Goal: Communication & Community: Ask a question

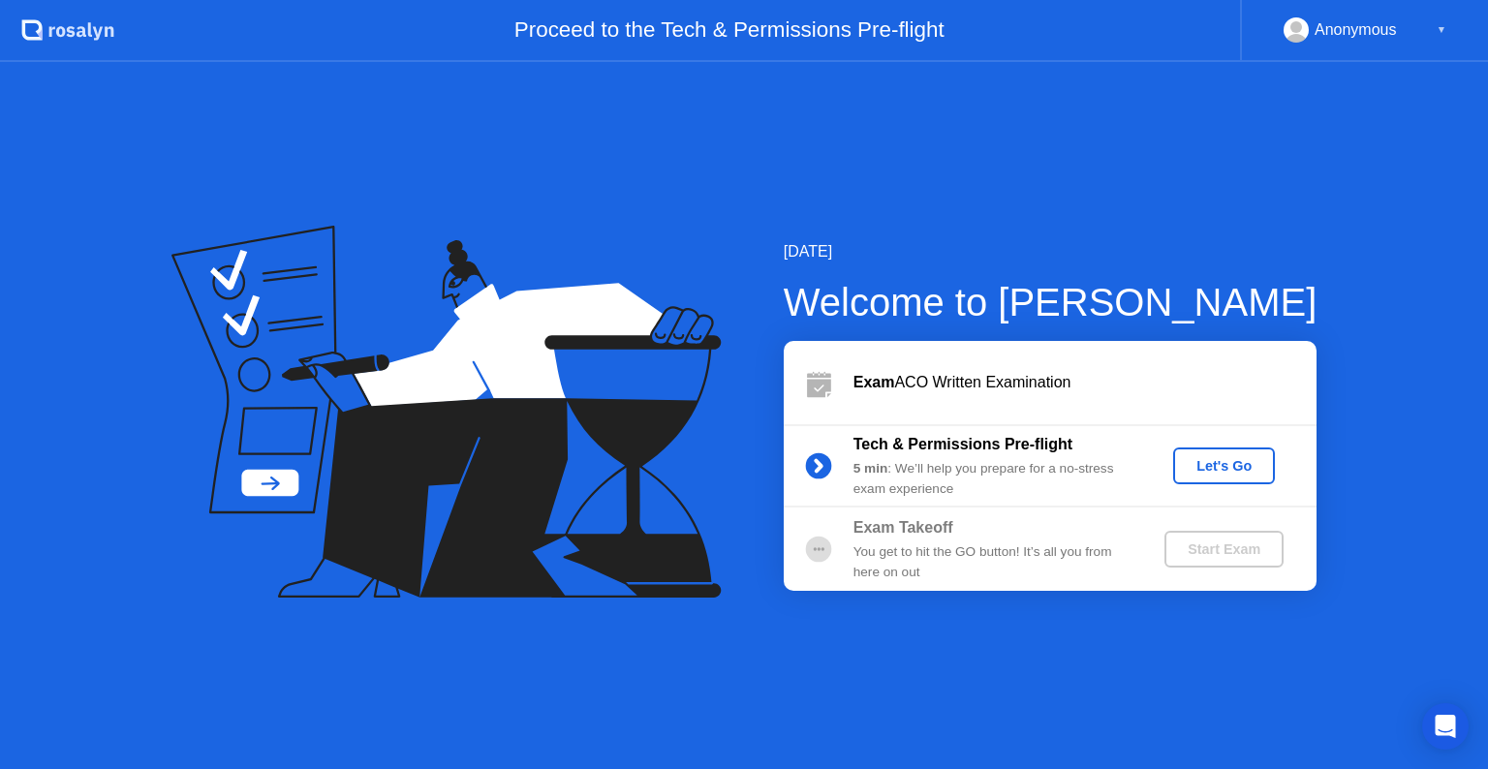
click at [1257, 477] on button "Let's Go" at bounding box center [1224, 466] width 102 height 37
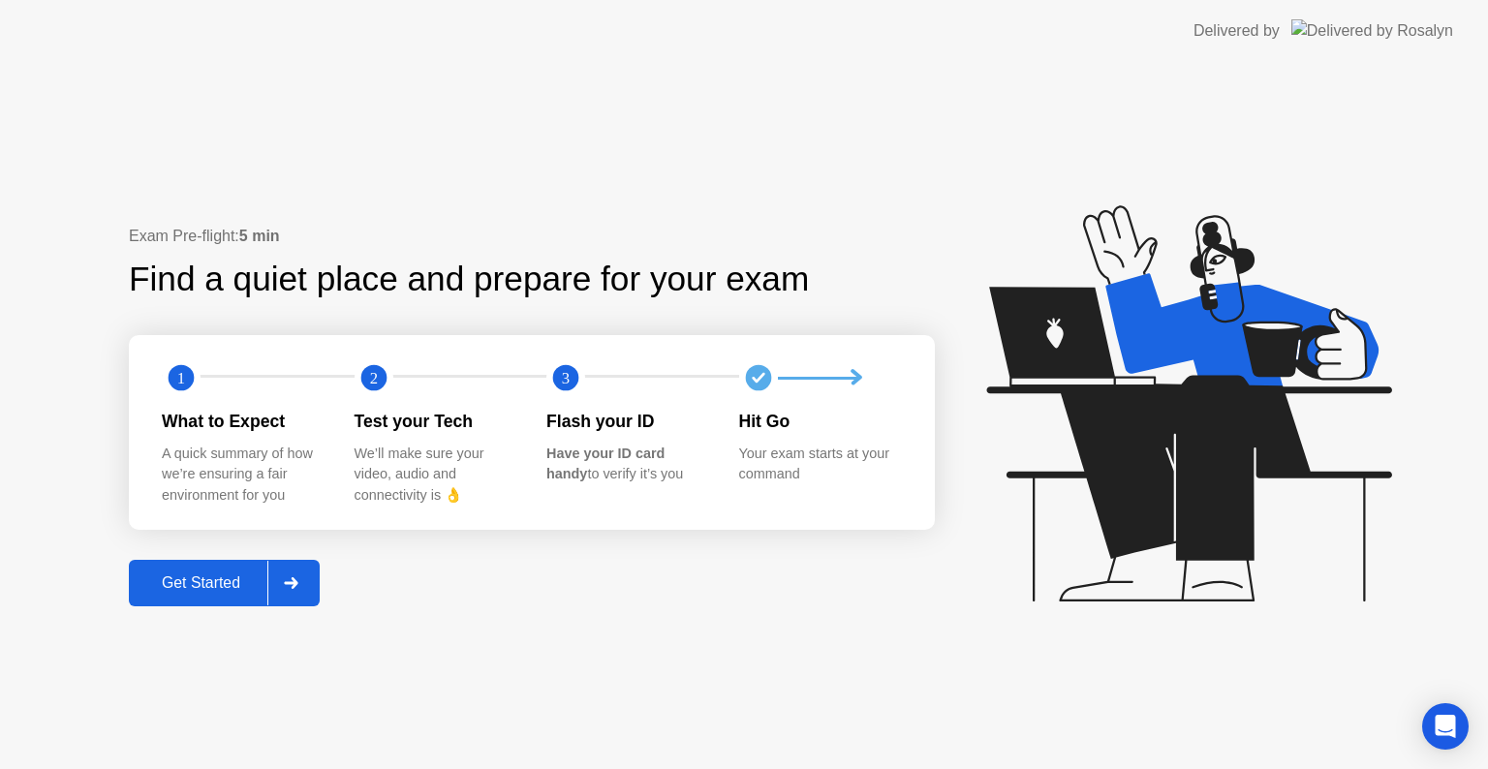
click at [210, 592] on div "Get Started" at bounding box center [201, 582] width 133 height 17
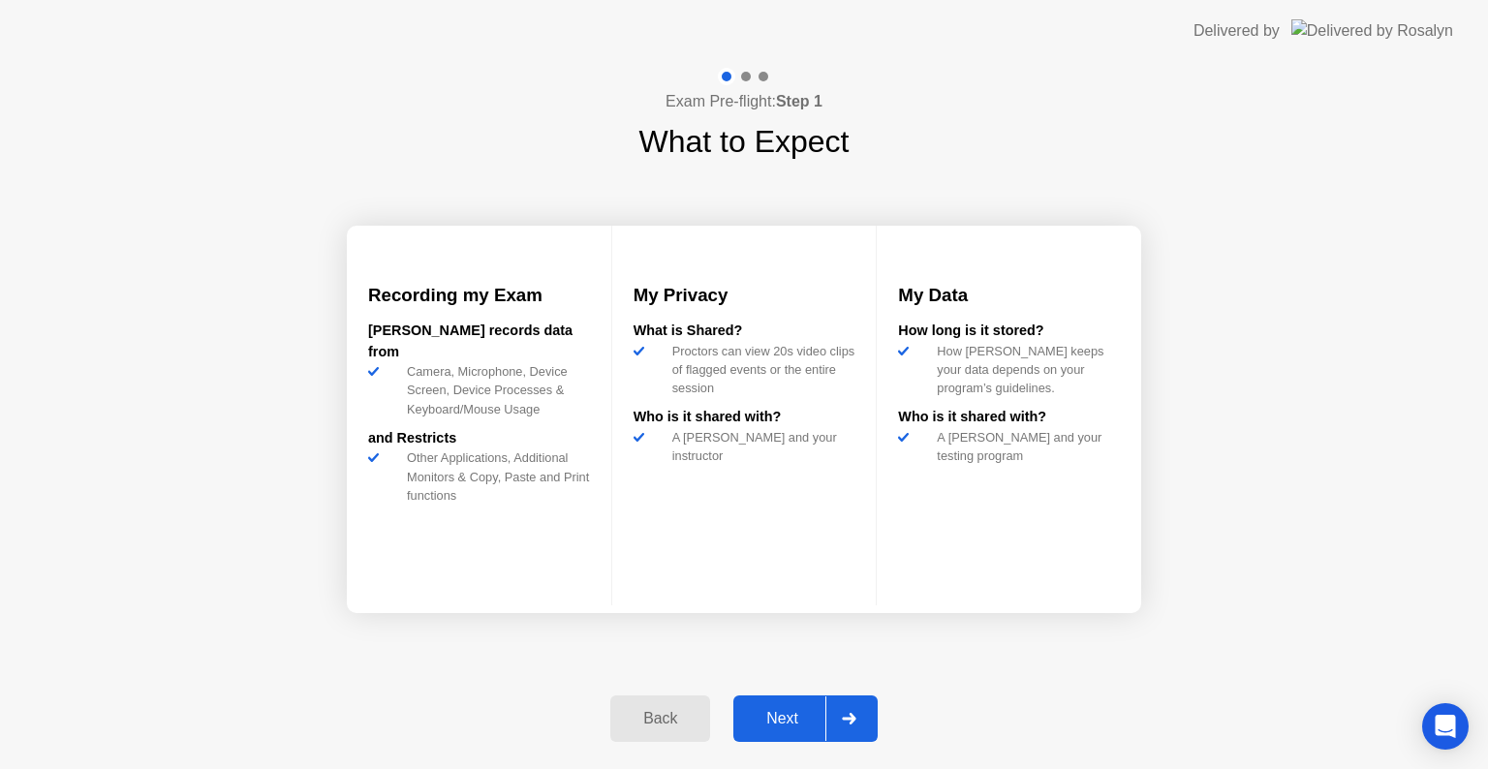
click at [777, 726] on div "Next" at bounding box center [782, 718] width 86 height 17
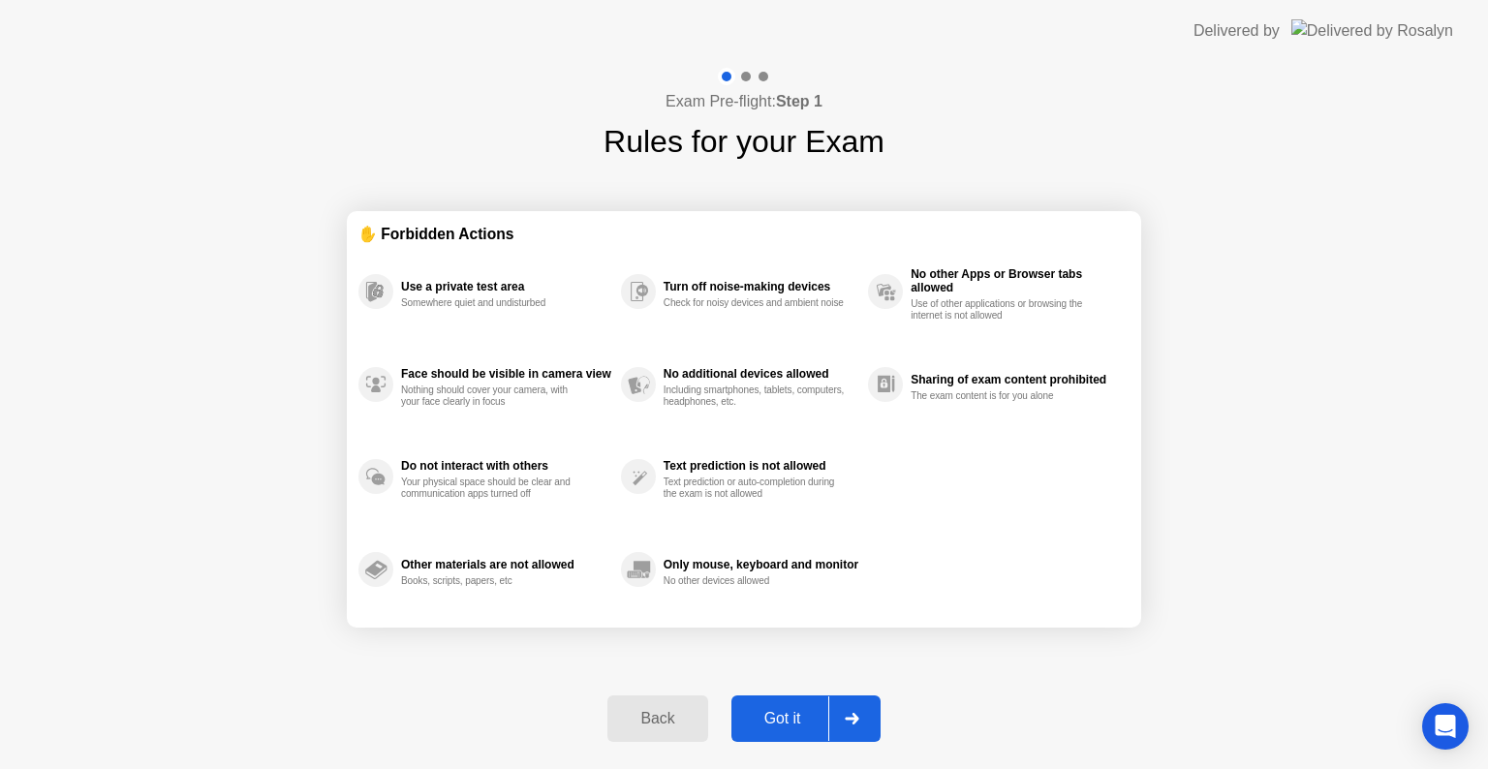
click at [777, 726] on div "Got it" at bounding box center [782, 718] width 91 height 17
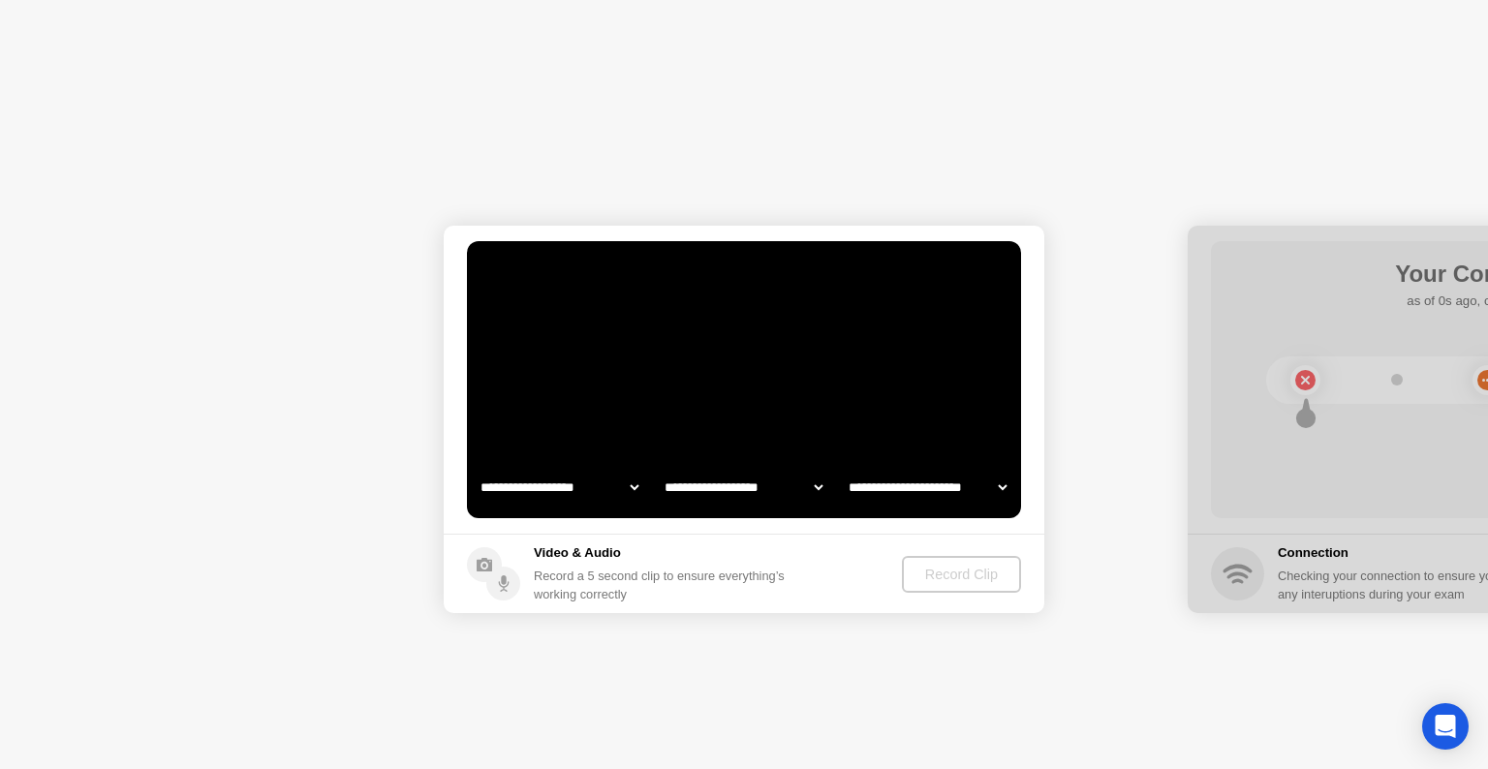
select select "**********"
select select "*******"
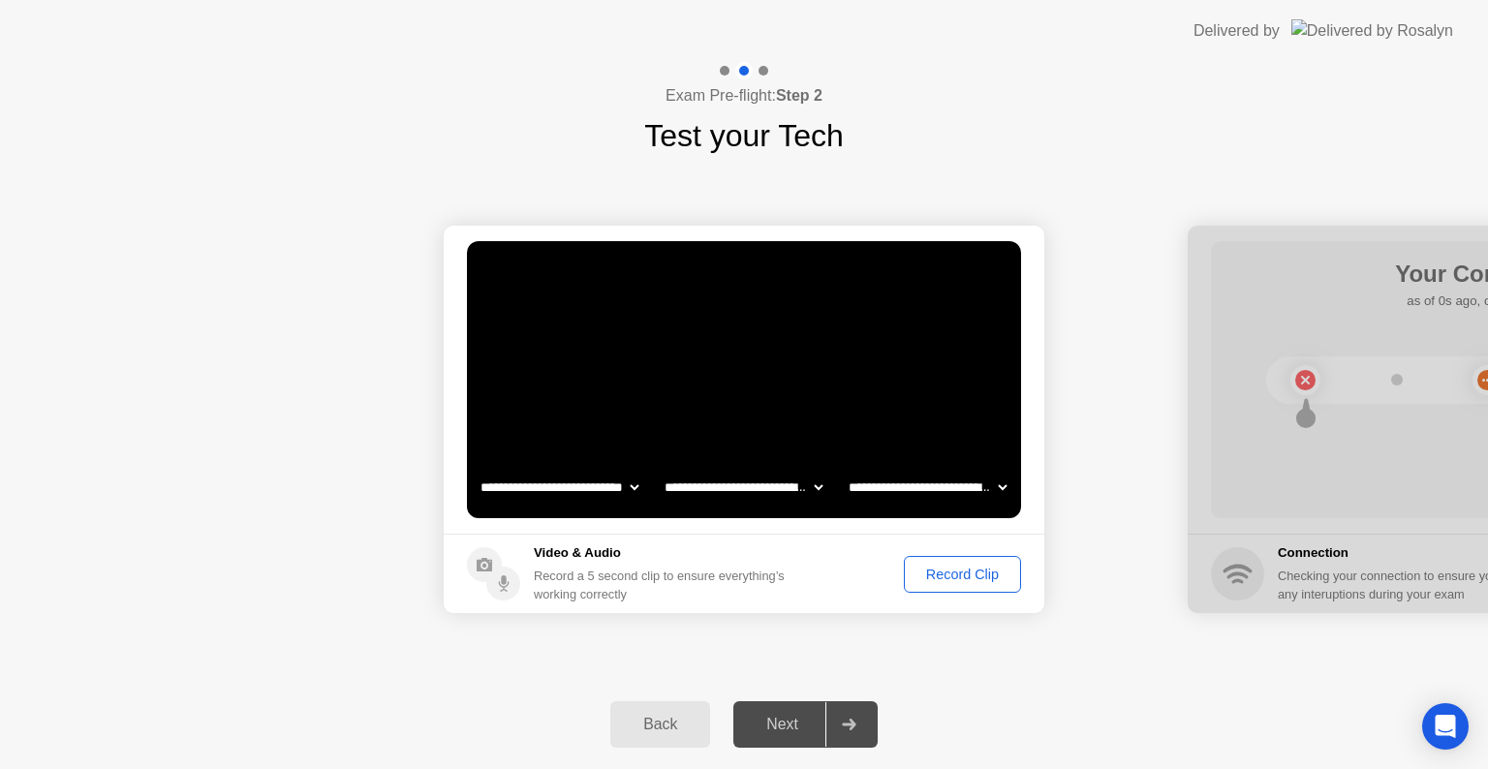
click at [944, 562] on button "Record Clip" at bounding box center [962, 574] width 117 height 37
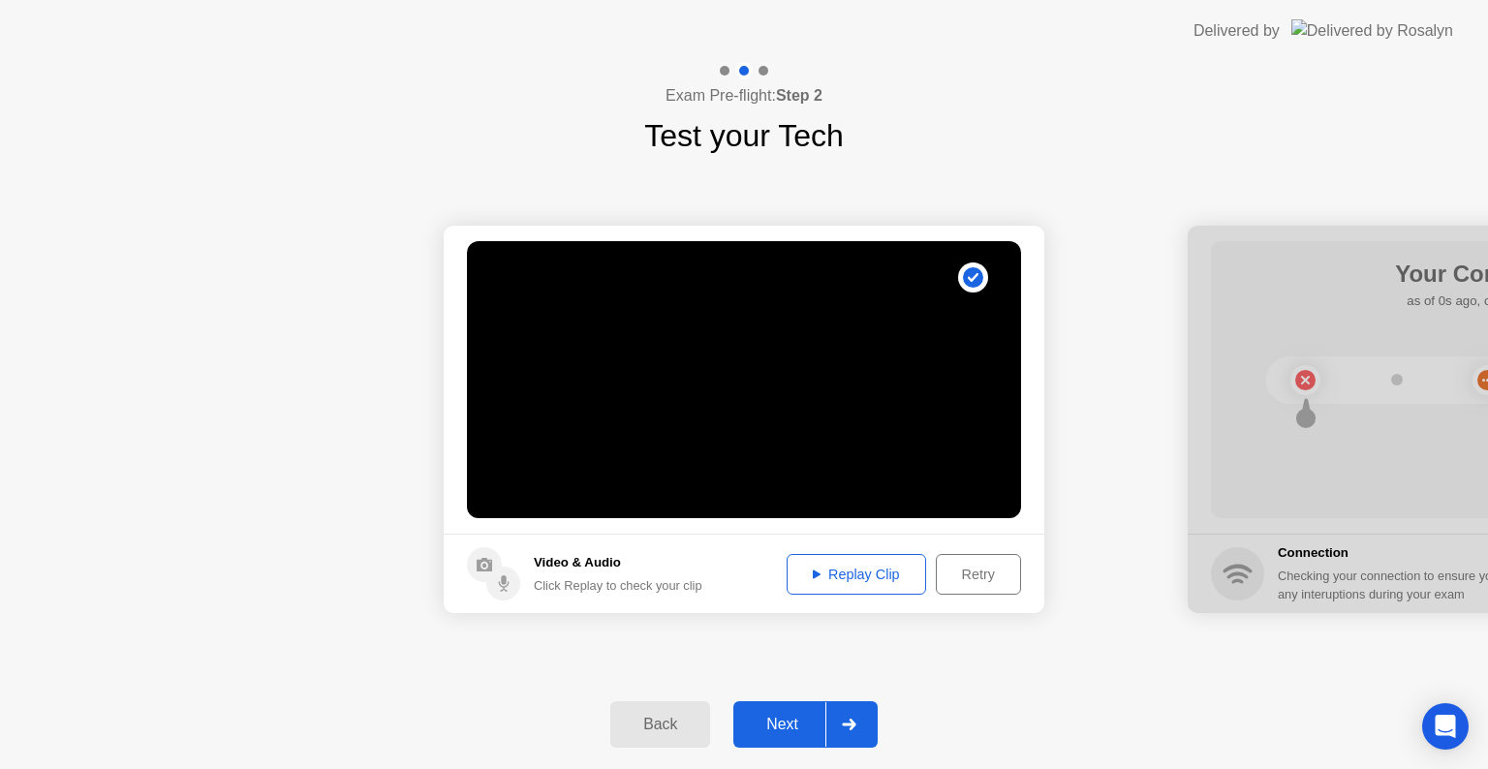
click at [881, 567] on div "Replay Clip" at bounding box center [856, 574] width 126 height 15
click at [984, 570] on div "Retry" at bounding box center [978, 574] width 72 height 15
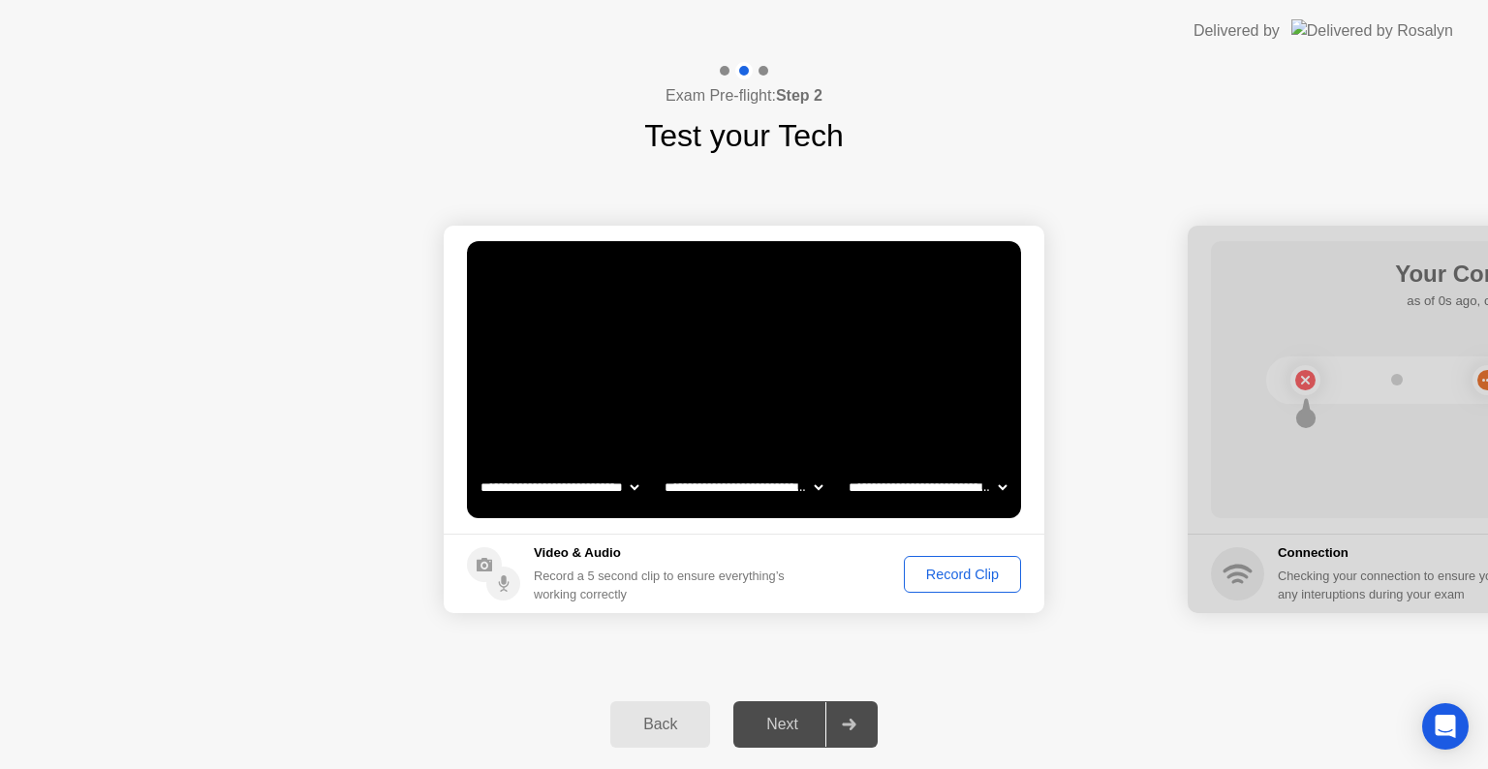
click at [938, 567] on div "Record Clip" at bounding box center [963, 574] width 104 height 15
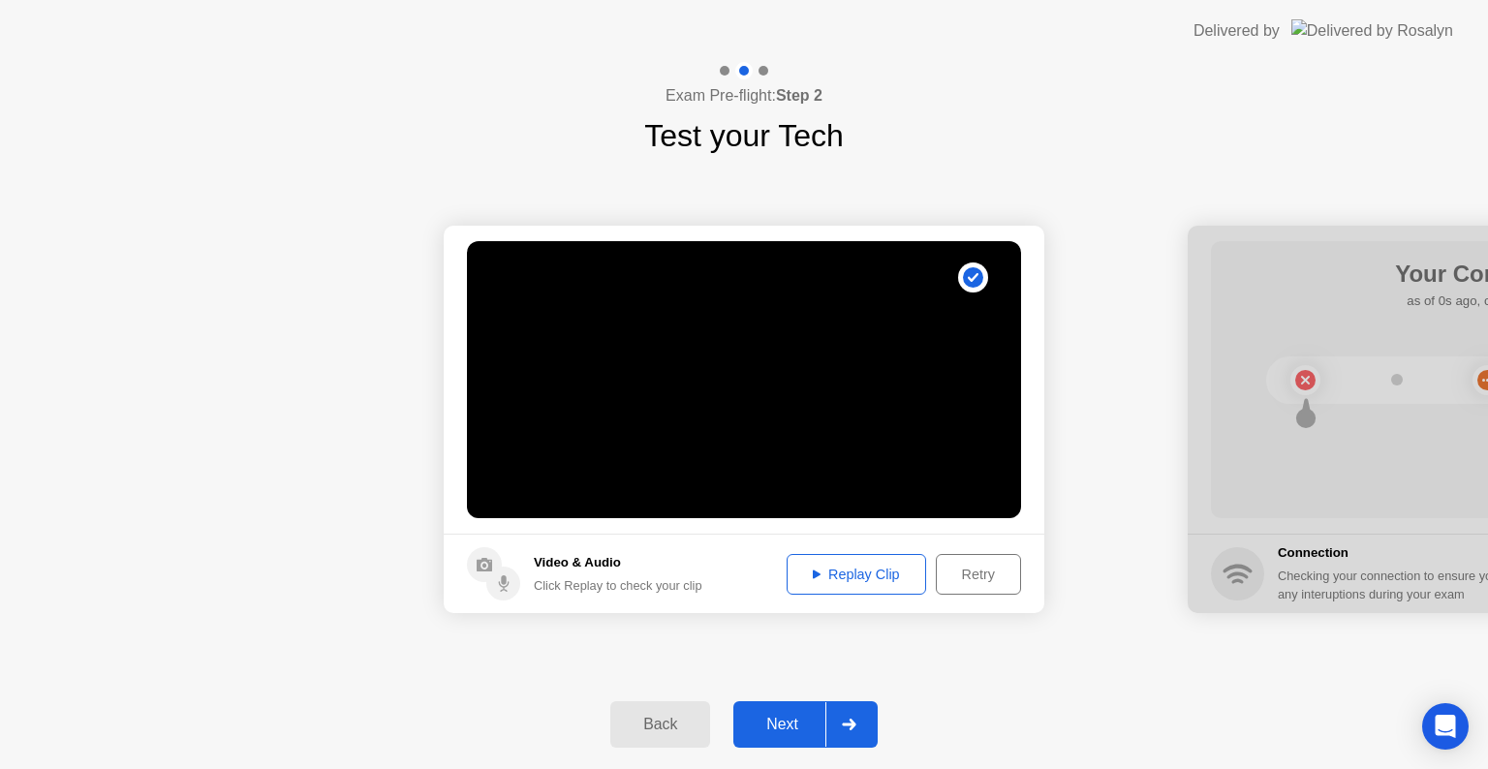
click at [856, 567] on div "Replay Clip" at bounding box center [856, 574] width 126 height 15
click at [802, 716] on div "Next" at bounding box center [782, 724] width 86 height 17
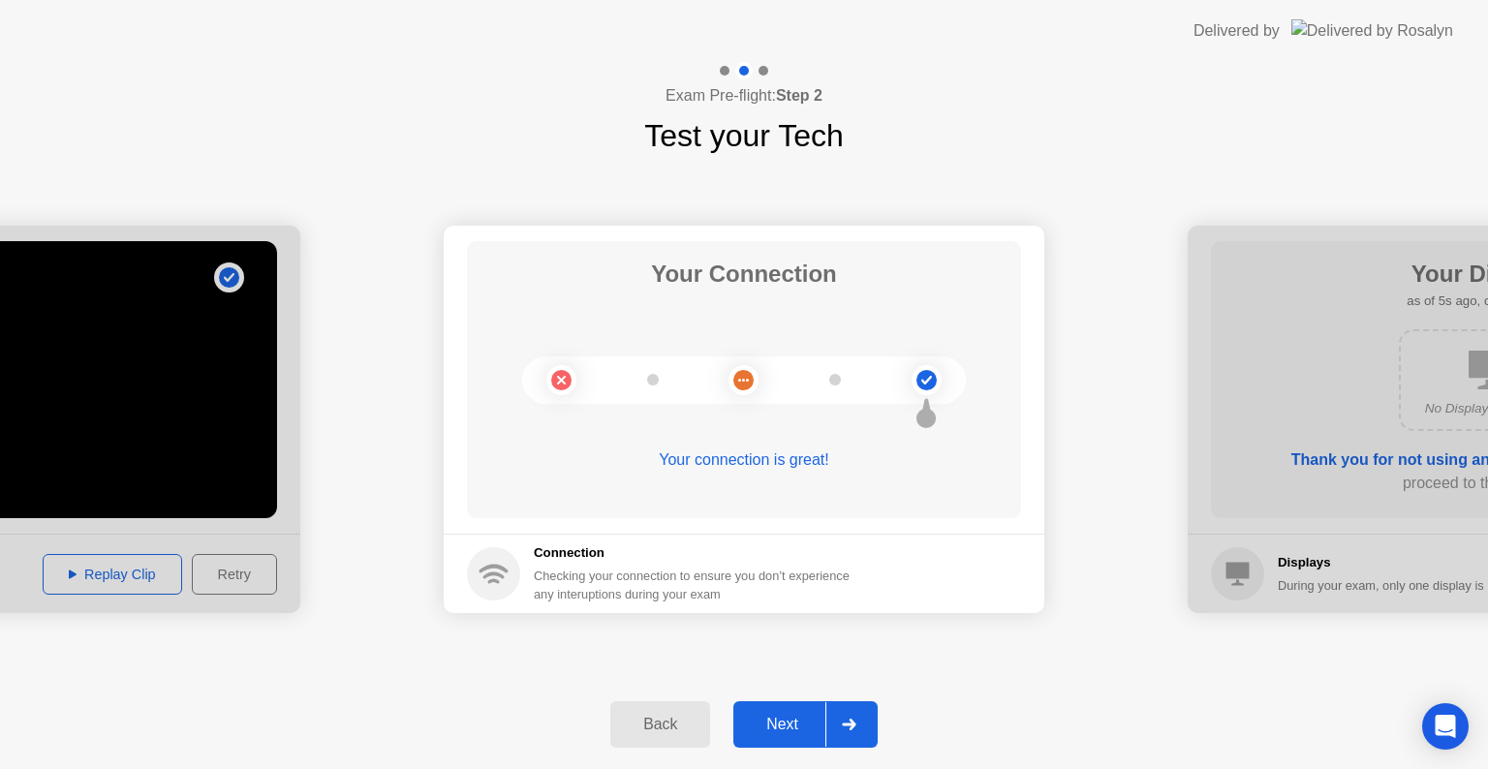
click at [825, 721] on div "Next" at bounding box center [782, 724] width 86 height 17
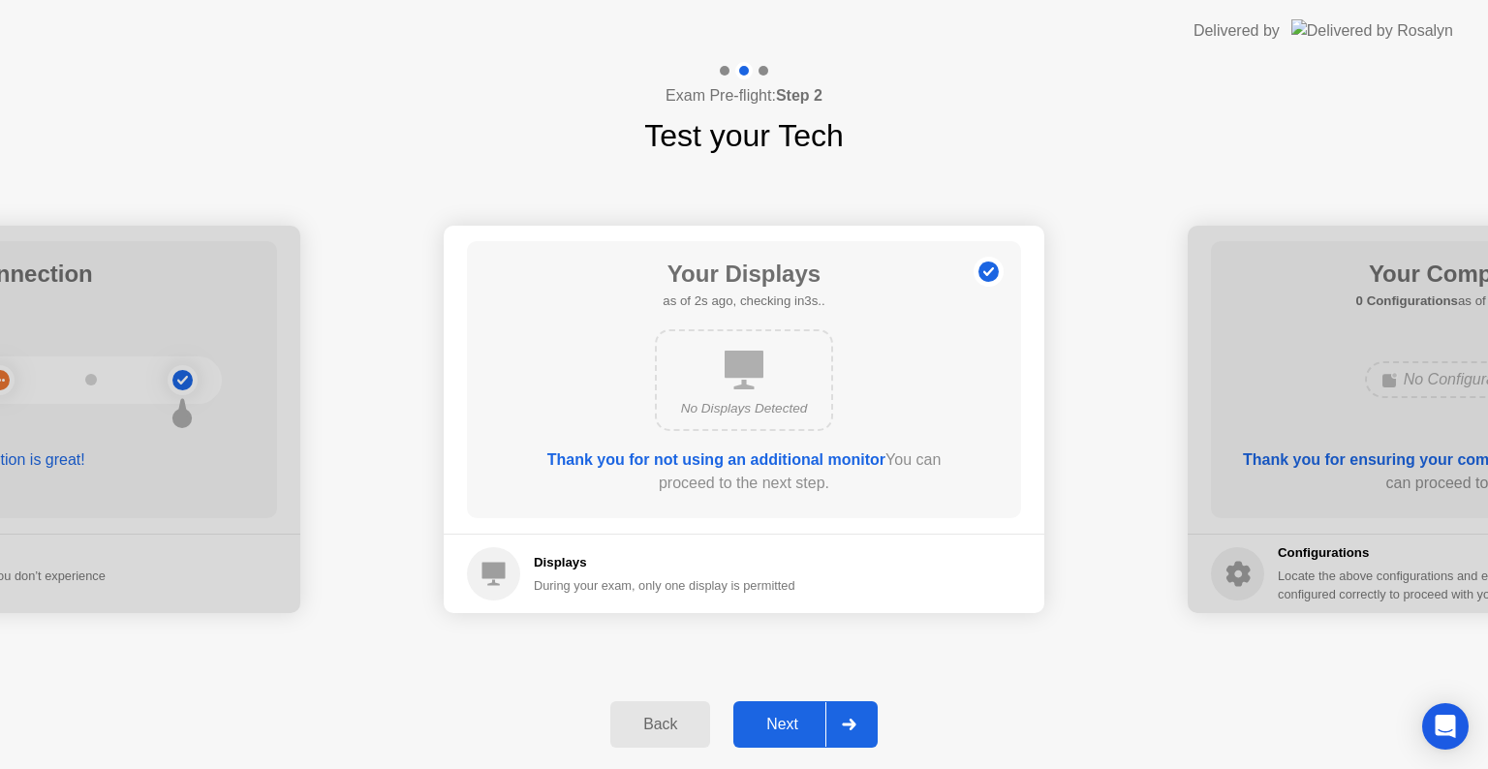
click at [772, 716] on div "Next" at bounding box center [782, 724] width 86 height 17
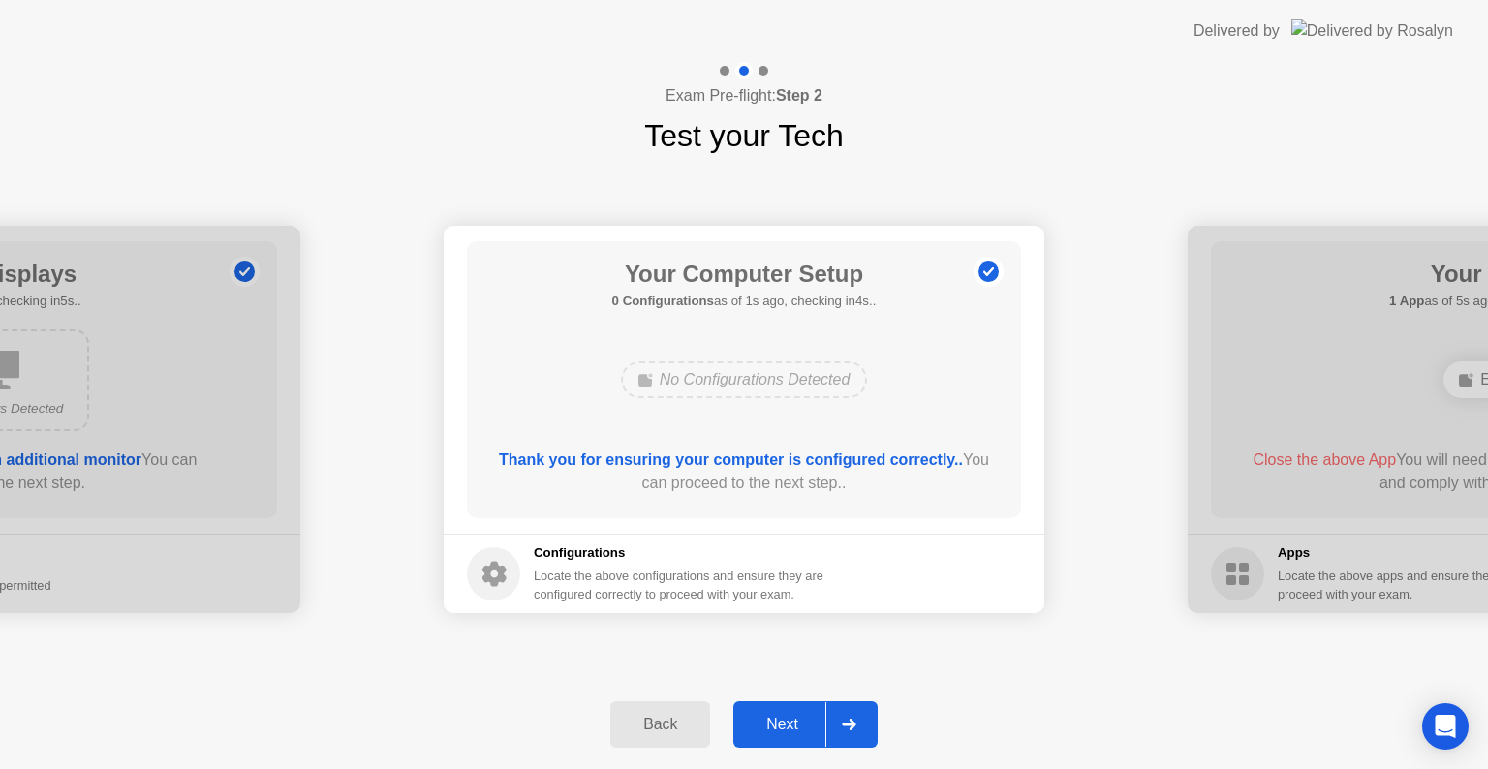
click at [772, 716] on div "Next" at bounding box center [782, 724] width 86 height 17
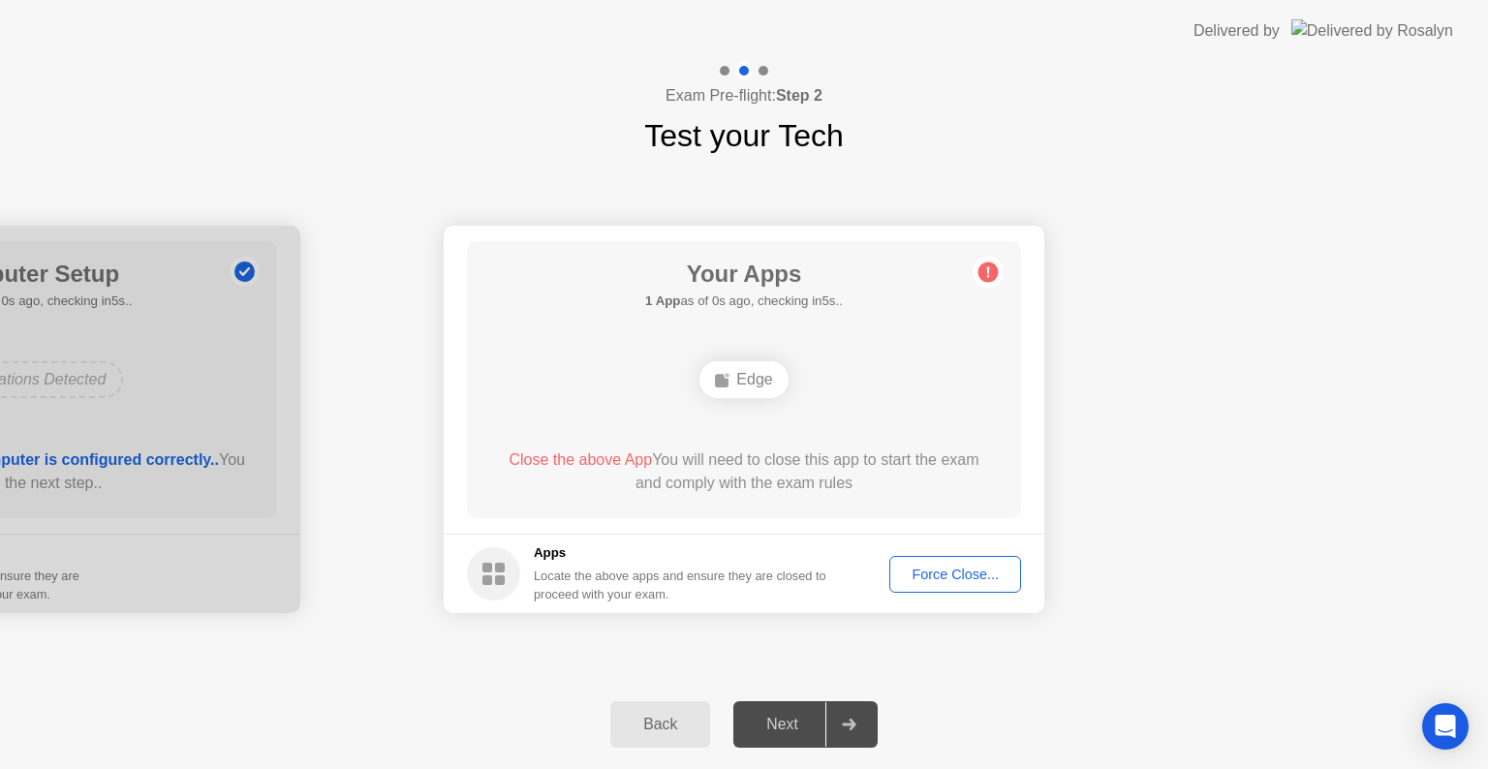
click at [814, 725] on div "Next" at bounding box center [782, 724] width 86 height 17
click at [931, 567] on div "Force Close..." at bounding box center [955, 574] width 118 height 15
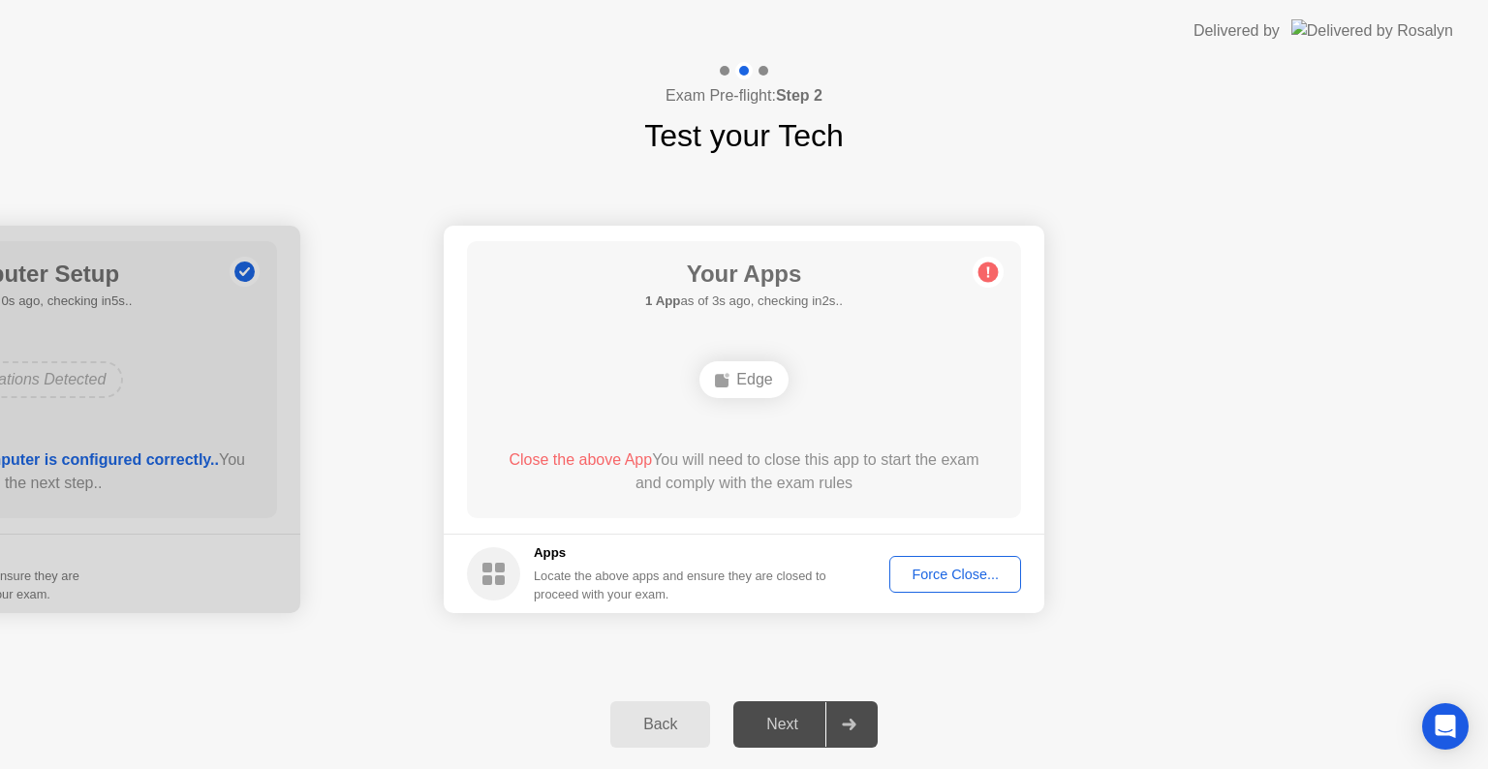
drag, startPoint x: 948, startPoint y: 566, endPoint x: 932, endPoint y: 594, distance: 32.6
click at [932, 594] on footer "Apps Locate the above apps and ensure they are closed to proceed with your exam…" at bounding box center [744, 573] width 601 height 79
click at [938, 575] on div "Force Close..." at bounding box center [955, 574] width 118 height 15
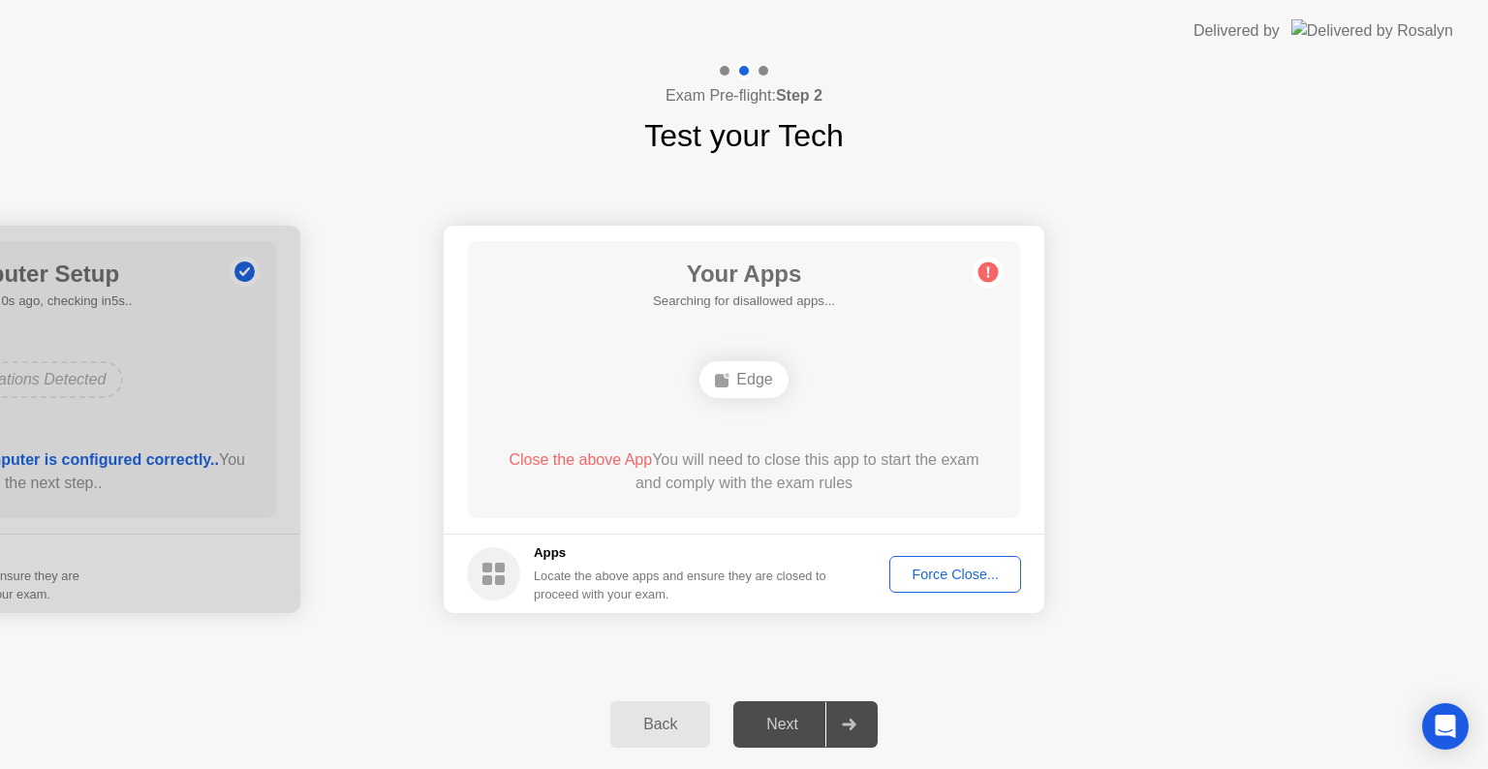
click at [957, 575] on div "Force Close..." at bounding box center [955, 574] width 118 height 15
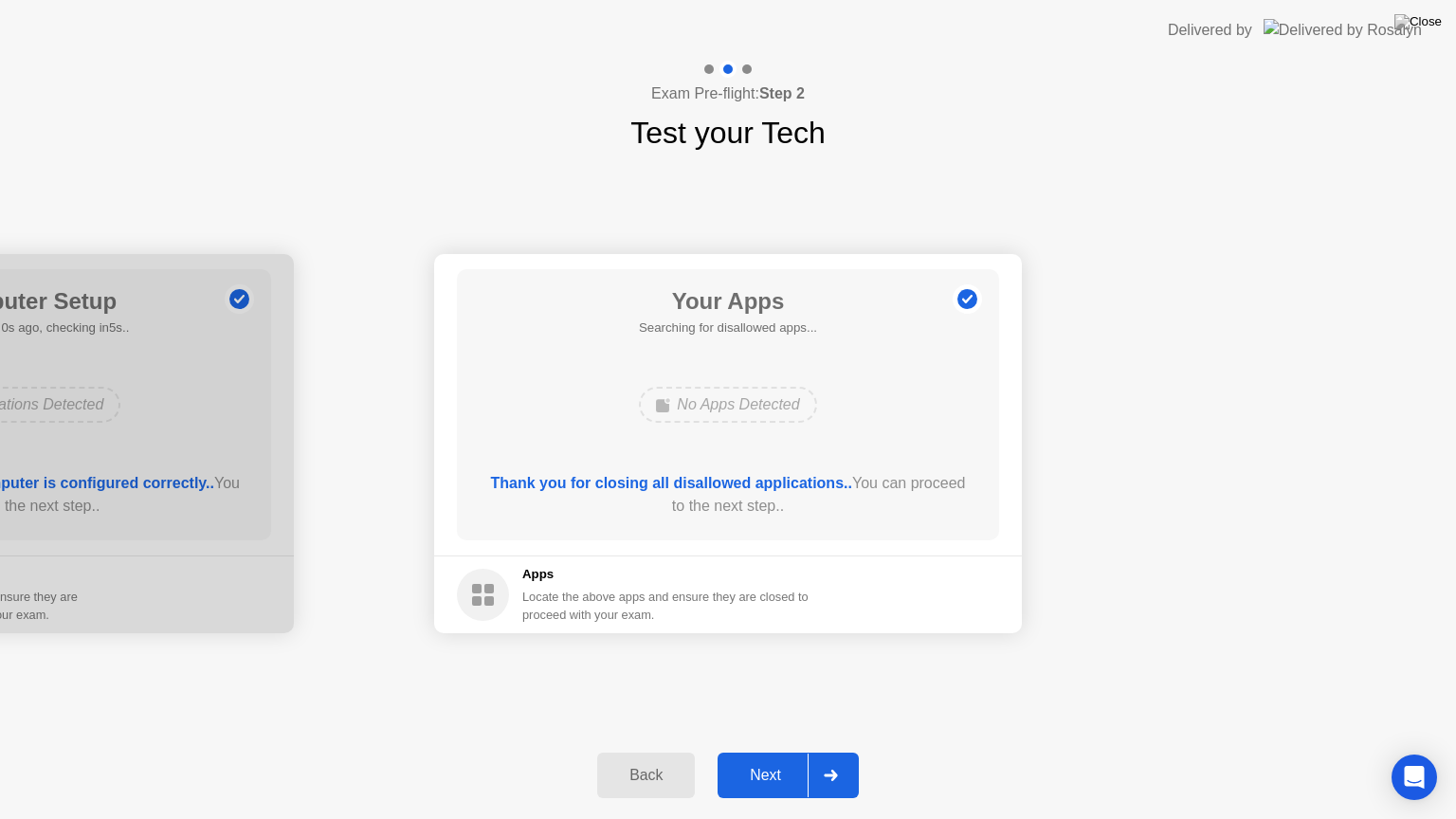
click at [779, 751] on div "Next" at bounding box center [765, 775] width 84 height 17
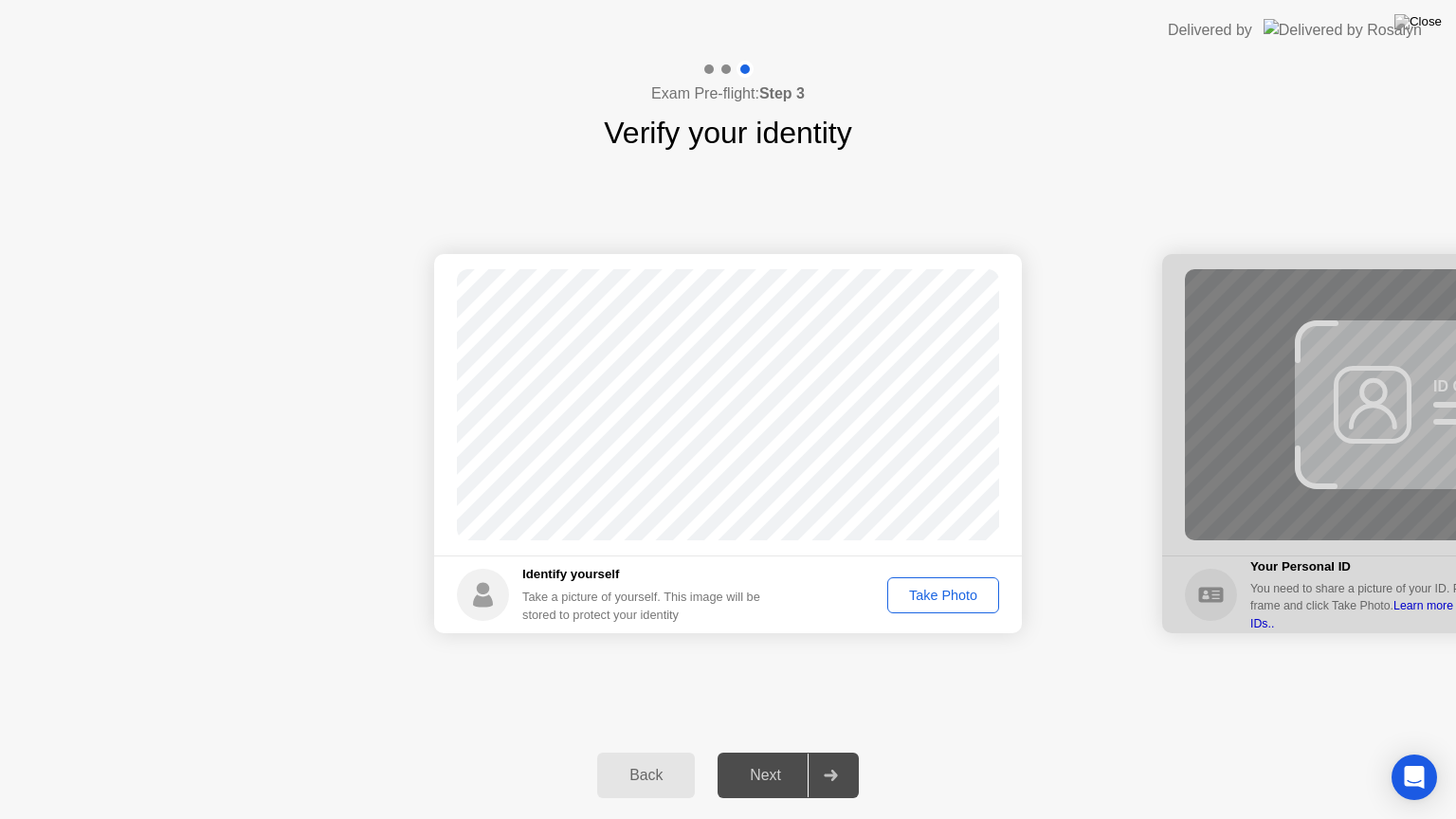
click at [946, 588] on div "Take Photo" at bounding box center [942, 595] width 99 height 15
click at [768, 751] on div "Next" at bounding box center [765, 775] width 84 height 17
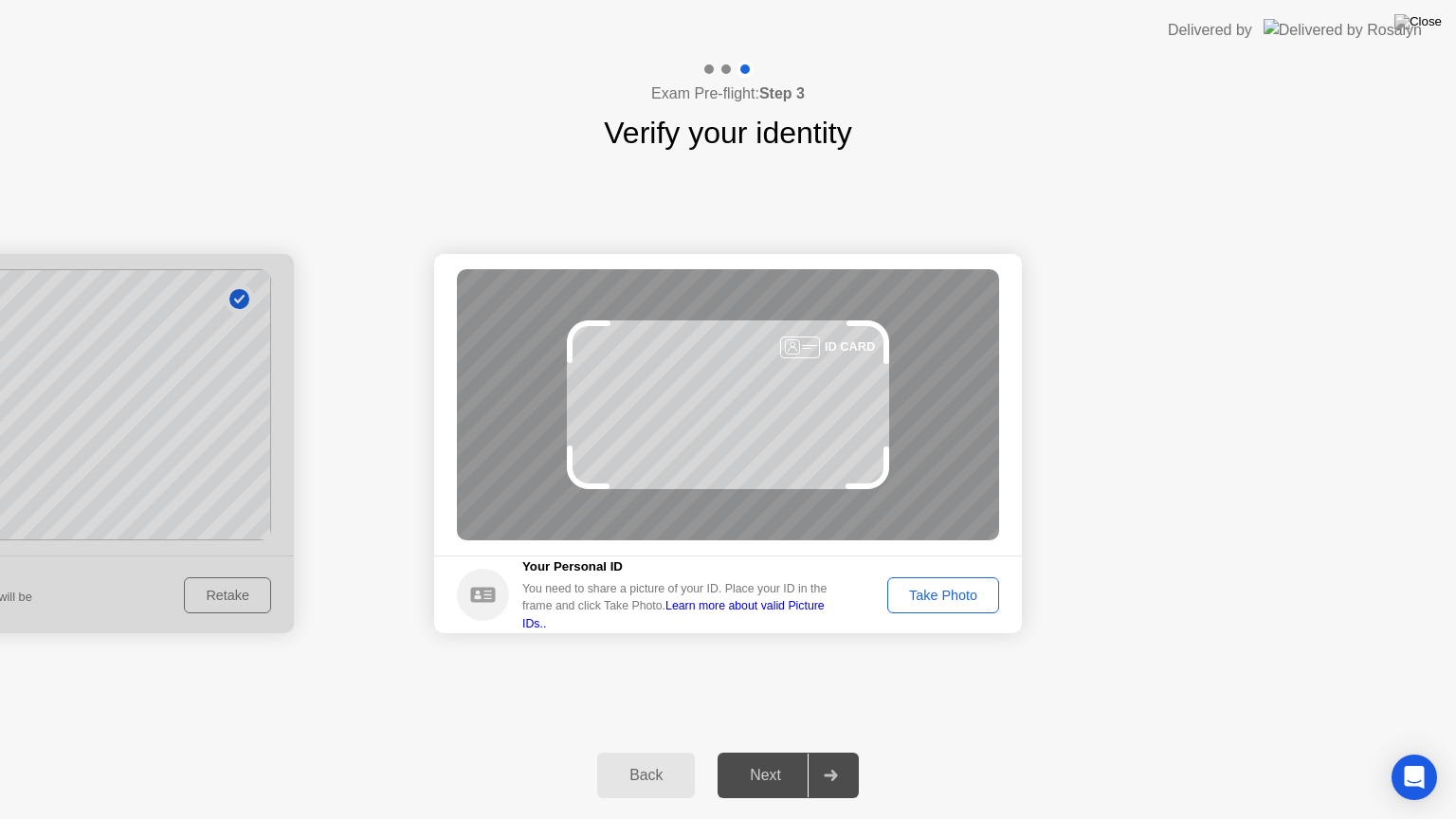
click at [929, 603] on div "Take Photo" at bounding box center [942, 595] width 99 height 15
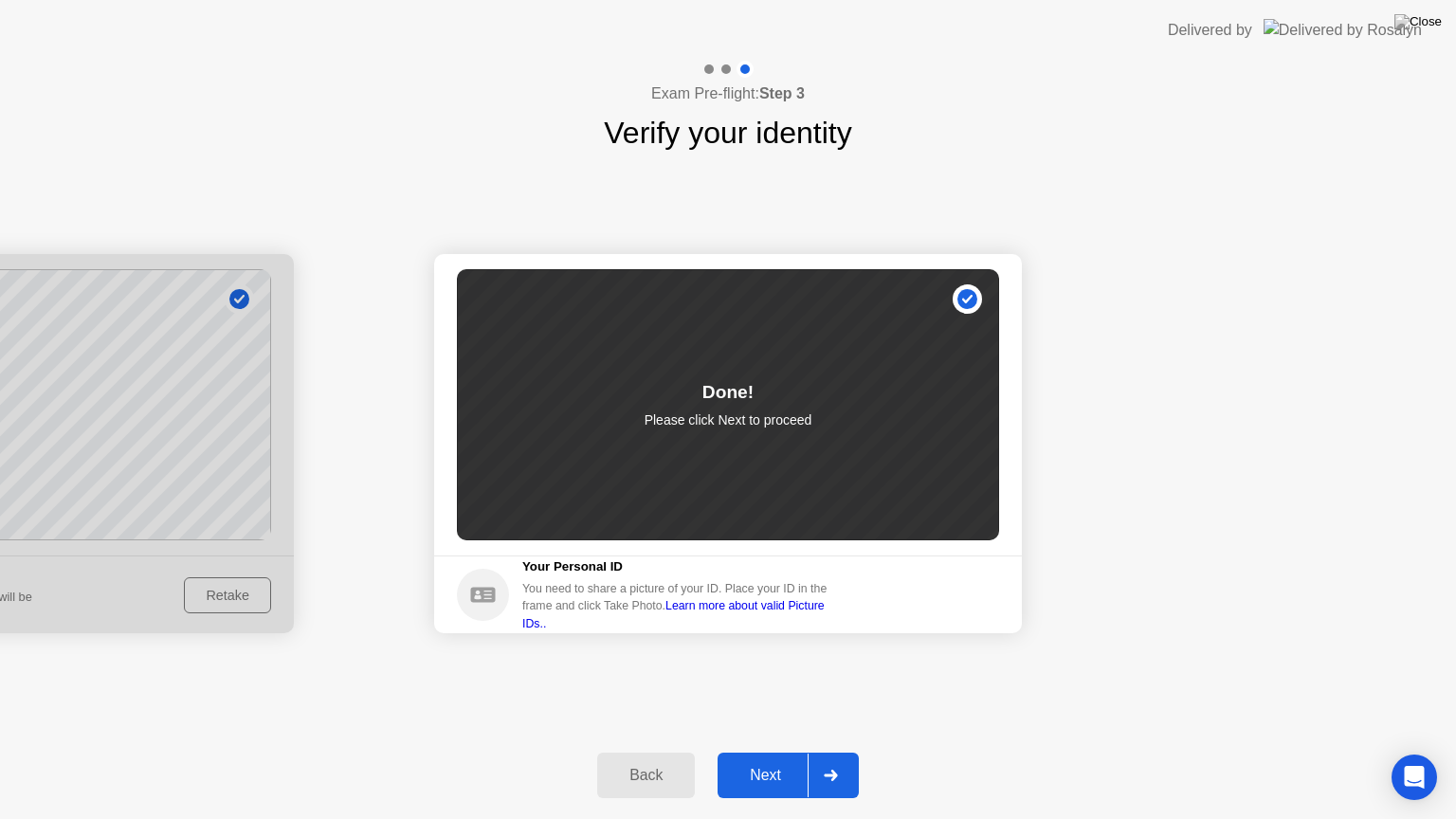
click at [794, 751] on div "Next" at bounding box center [765, 775] width 84 height 17
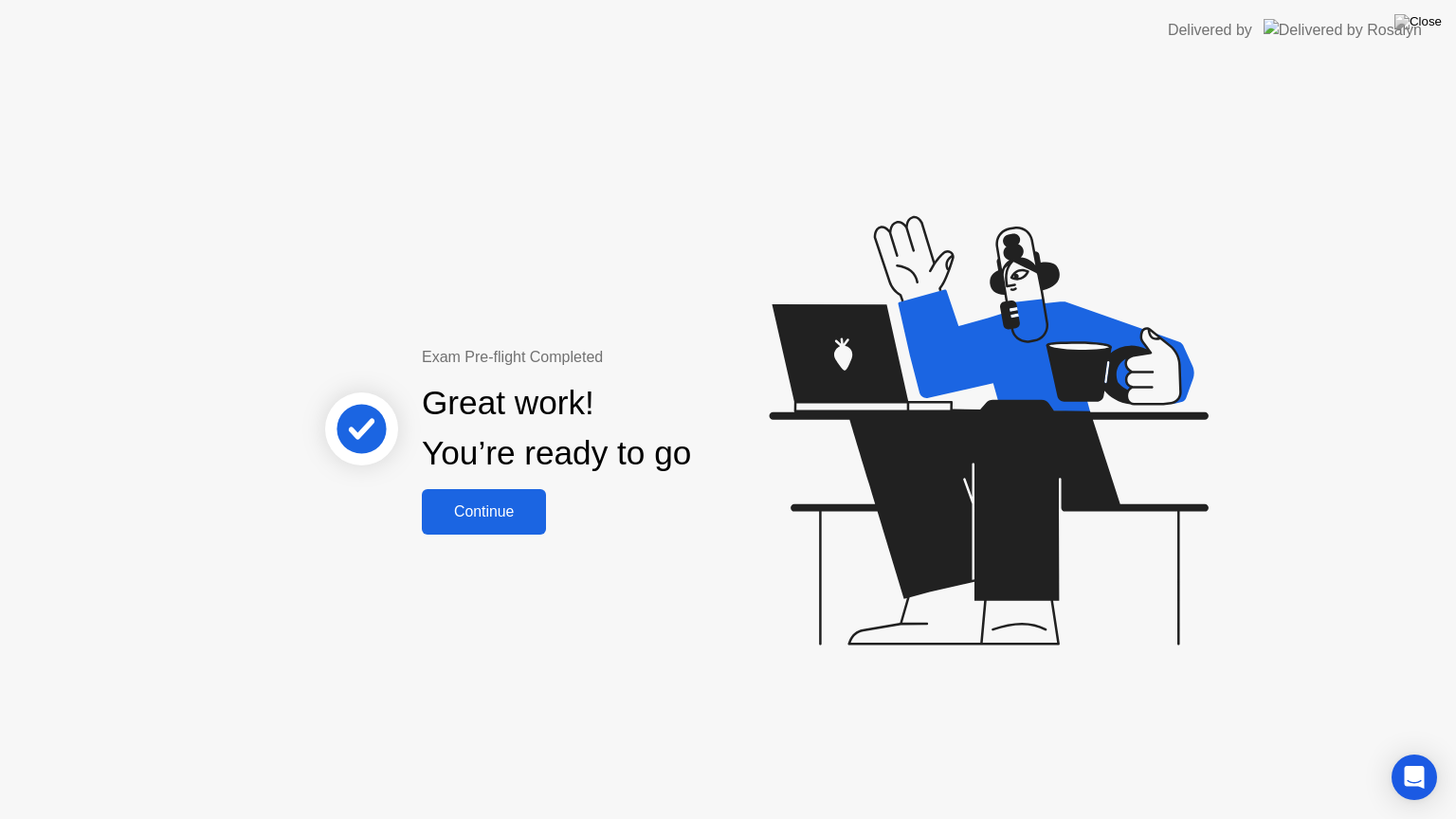
click at [500, 504] on div "Continue" at bounding box center [483, 511] width 113 height 17
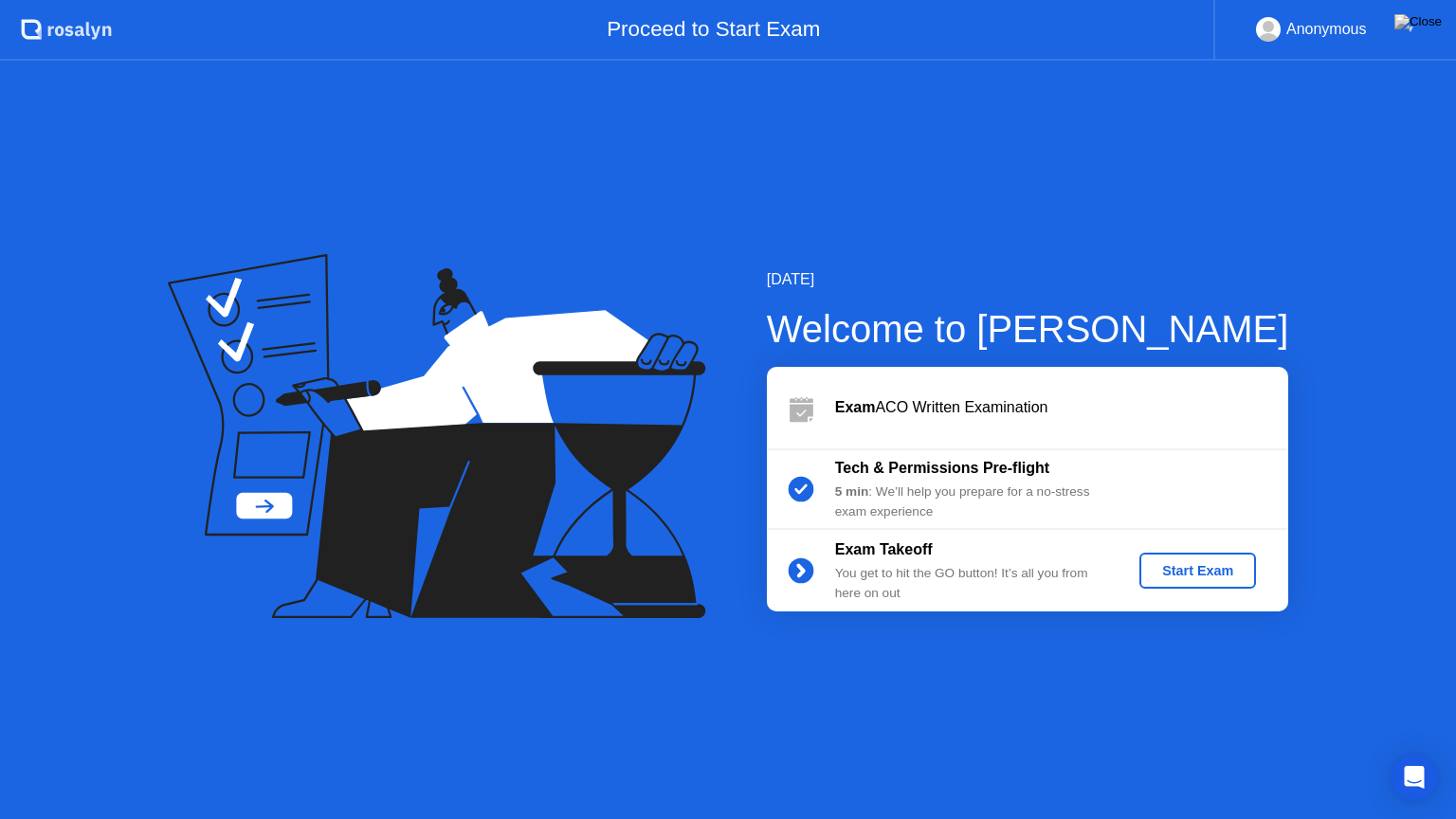
click at [1213, 568] on div "Start Exam" at bounding box center [1198, 569] width 102 height 15
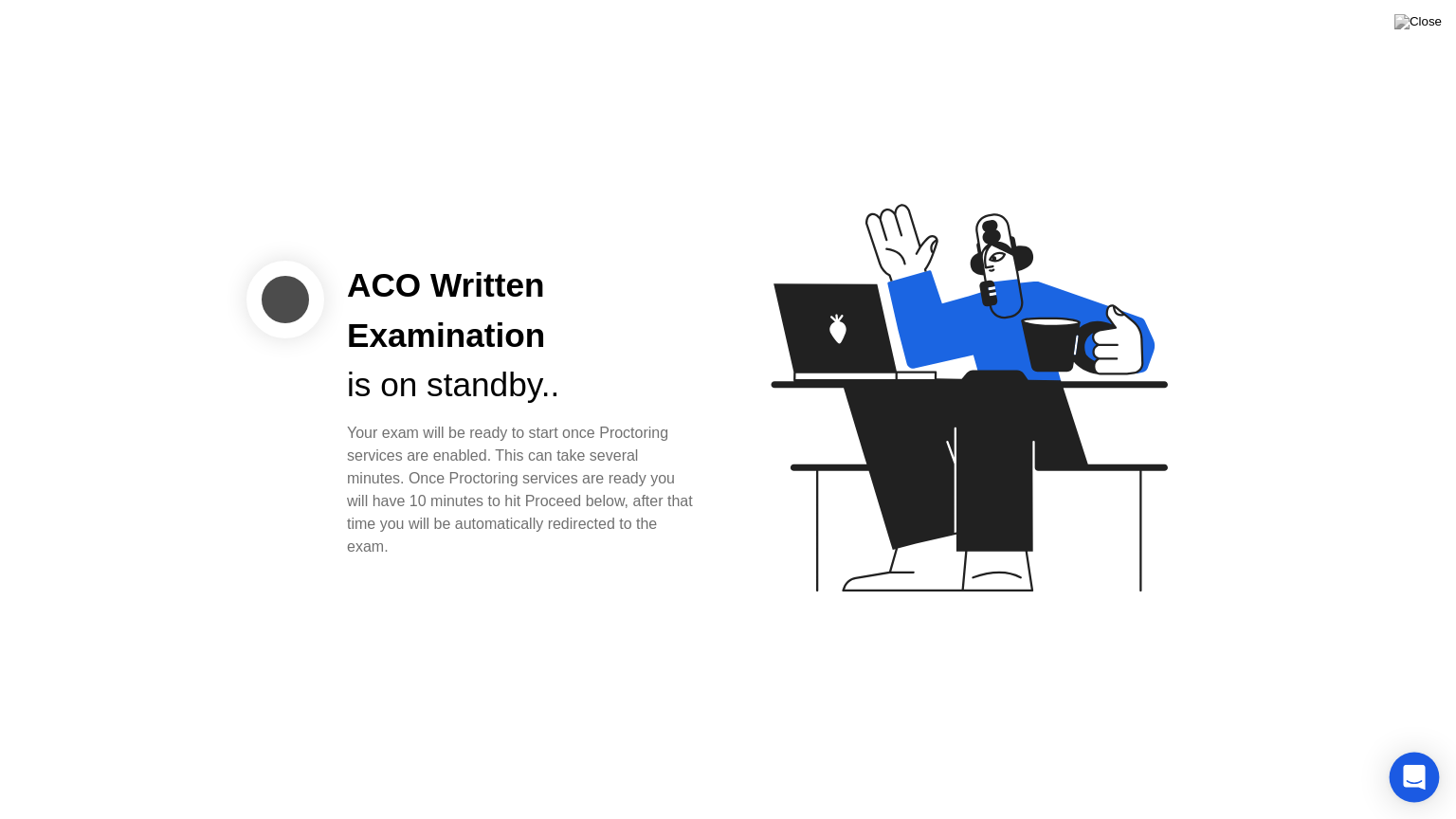
click at [1403, 751] on div "Open Intercom Messenger" at bounding box center [1414, 777] width 50 height 50
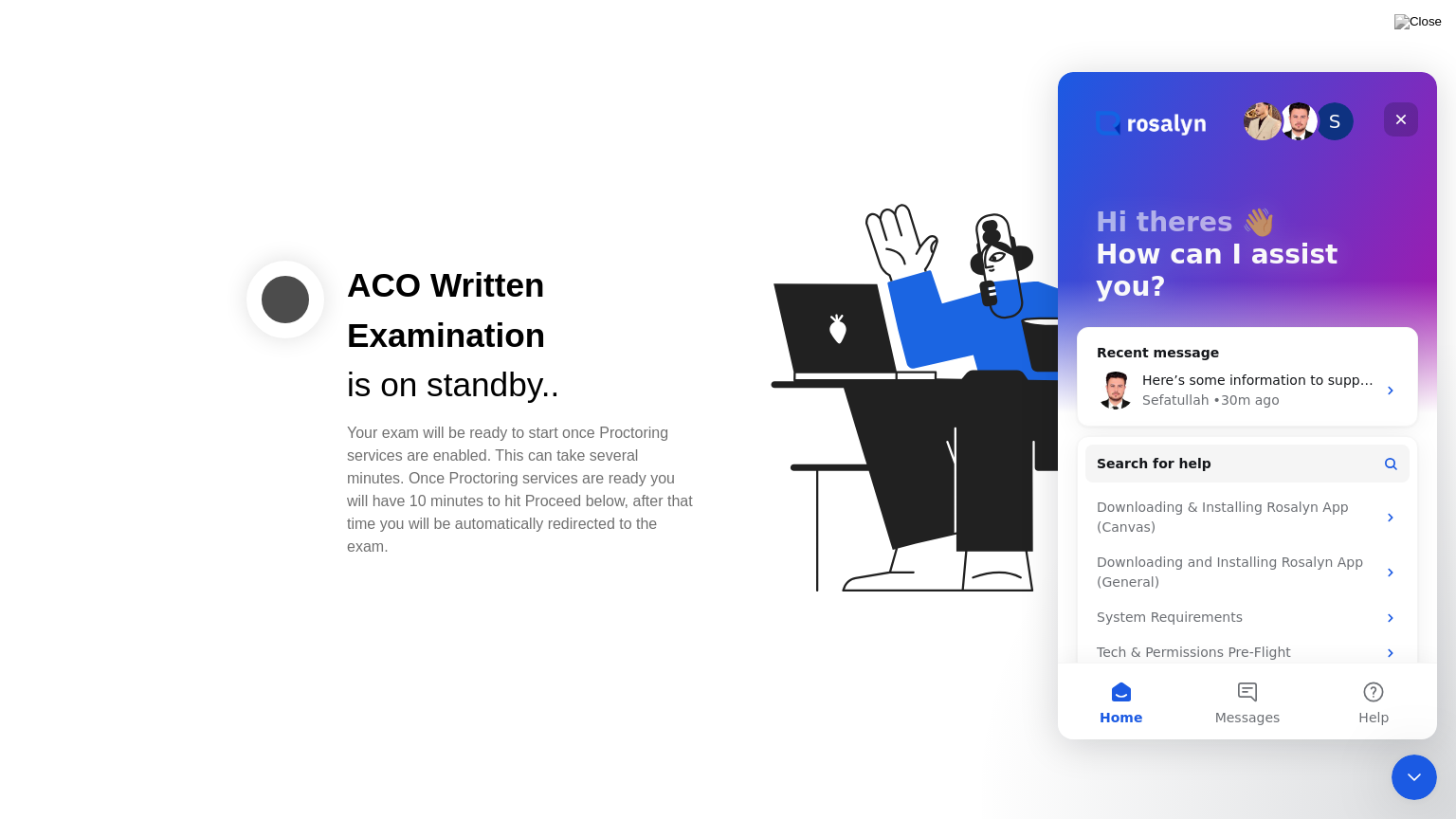
click at [1402, 119] on icon "Close" at bounding box center [1401, 119] width 11 height 11
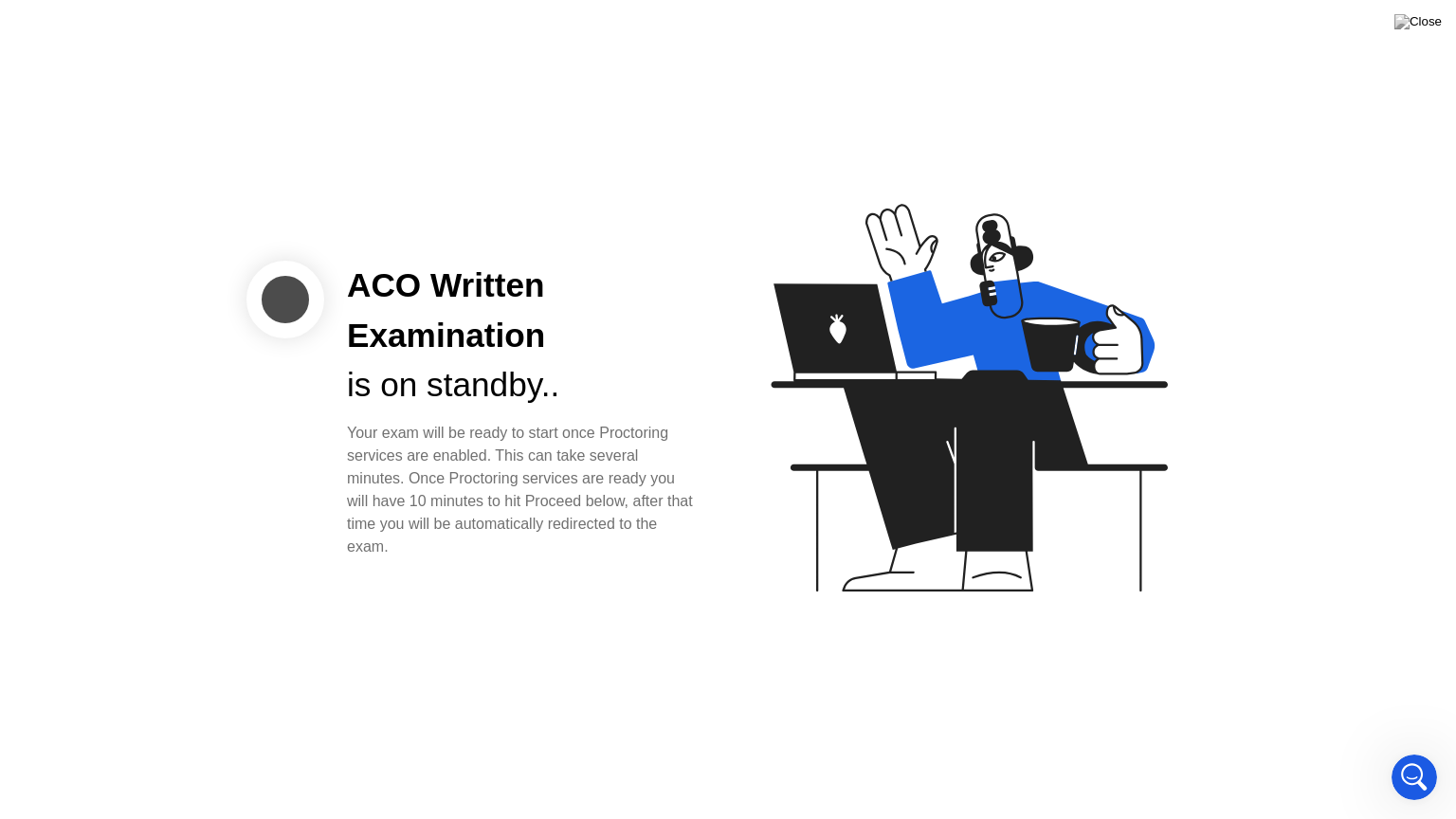
drag, startPoint x: 1301, startPoint y: 10, endPoint x: 1281, endPoint y: 91, distance: 83.4
click at [1299, 84] on div "ACO Written Examination is on standby.. Your exam will be ready to start once P…" at bounding box center [728, 409] width 1456 height 819
click at [457, 394] on div "is on standby.." at bounding box center [523, 385] width 350 height 50
click at [1426, 751] on div "Open Intercom Messenger" at bounding box center [1411, 774] width 63 height 63
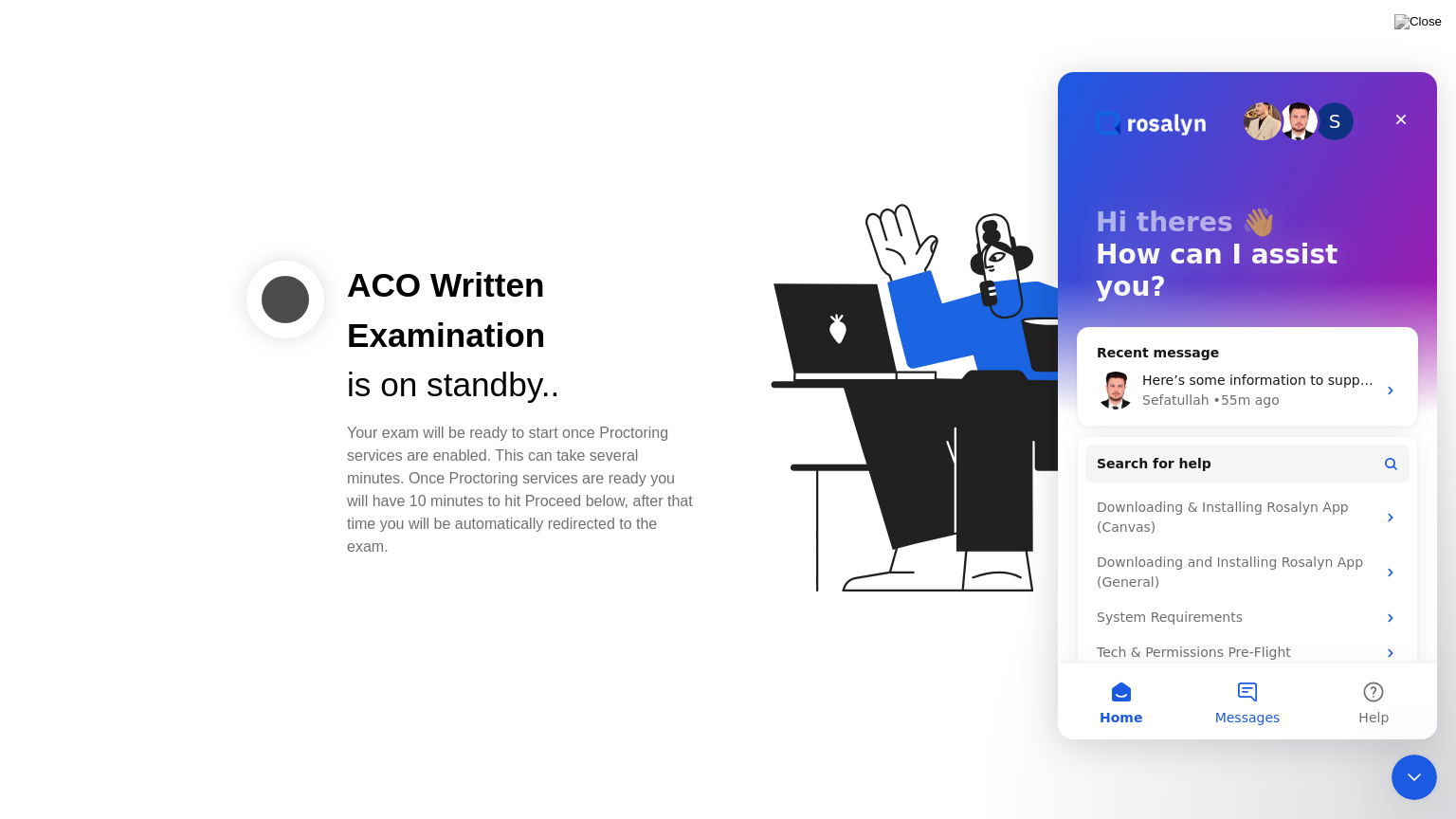
click at [1224, 675] on button "Messages" at bounding box center [1247, 701] width 126 height 75
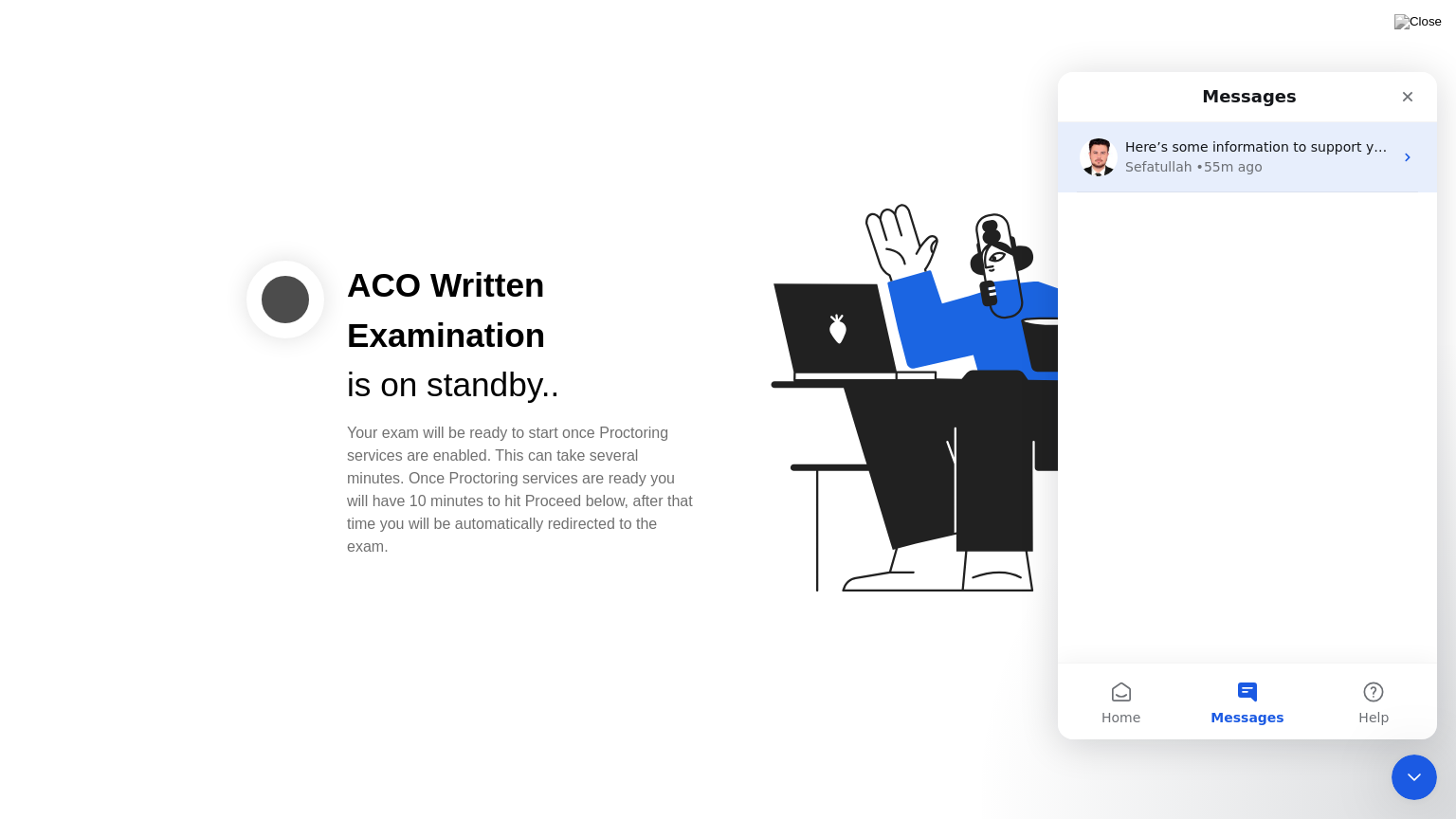
drag, startPoint x: 1206, startPoint y: 165, endPoint x: 1208, endPoint y: 177, distance: 12.2
click at [1208, 177] on div "Here’s some information to support you with your issue, please review the artic…" at bounding box center [1247, 158] width 379 height 70
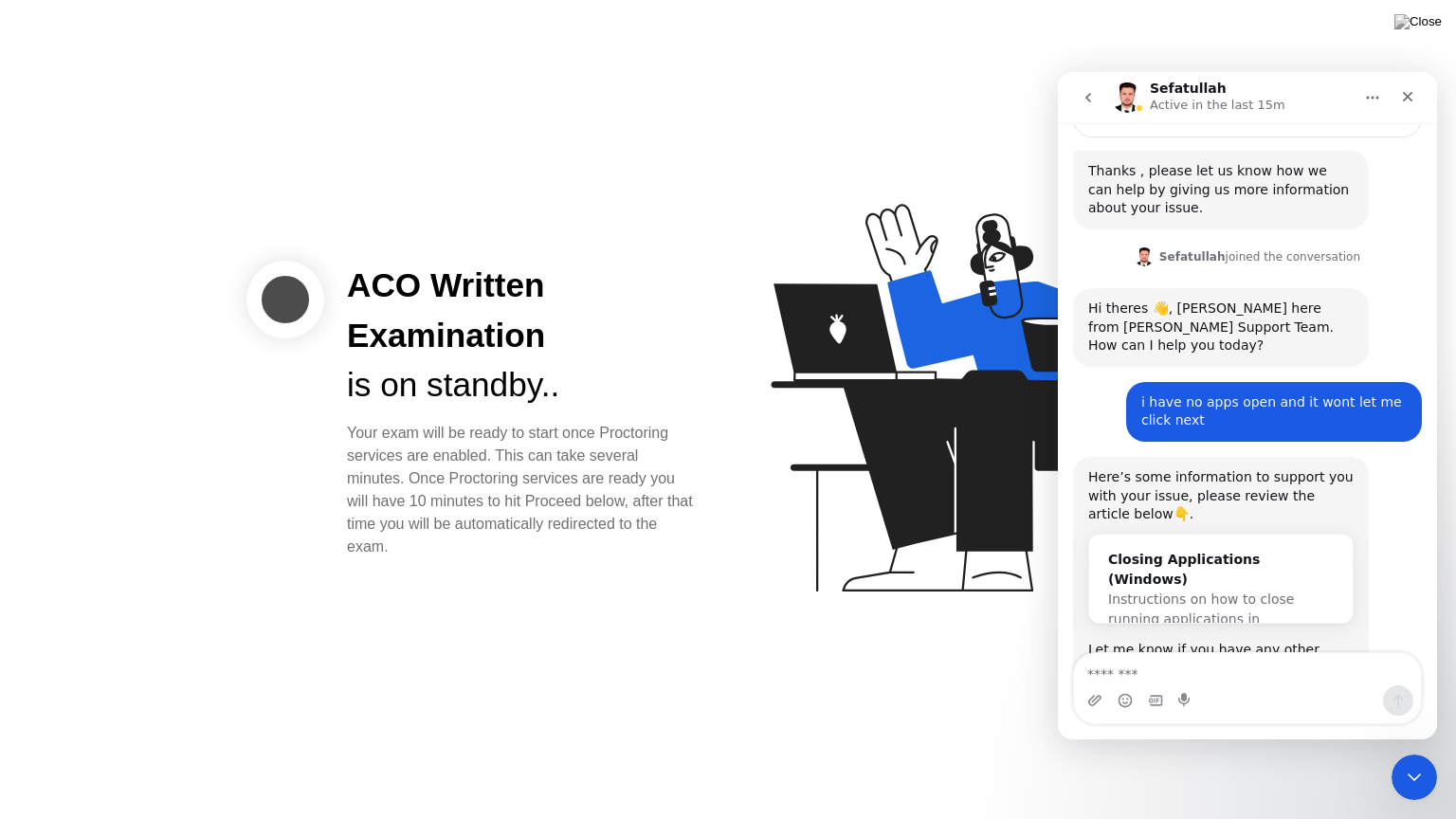
scroll to position [644, 0]
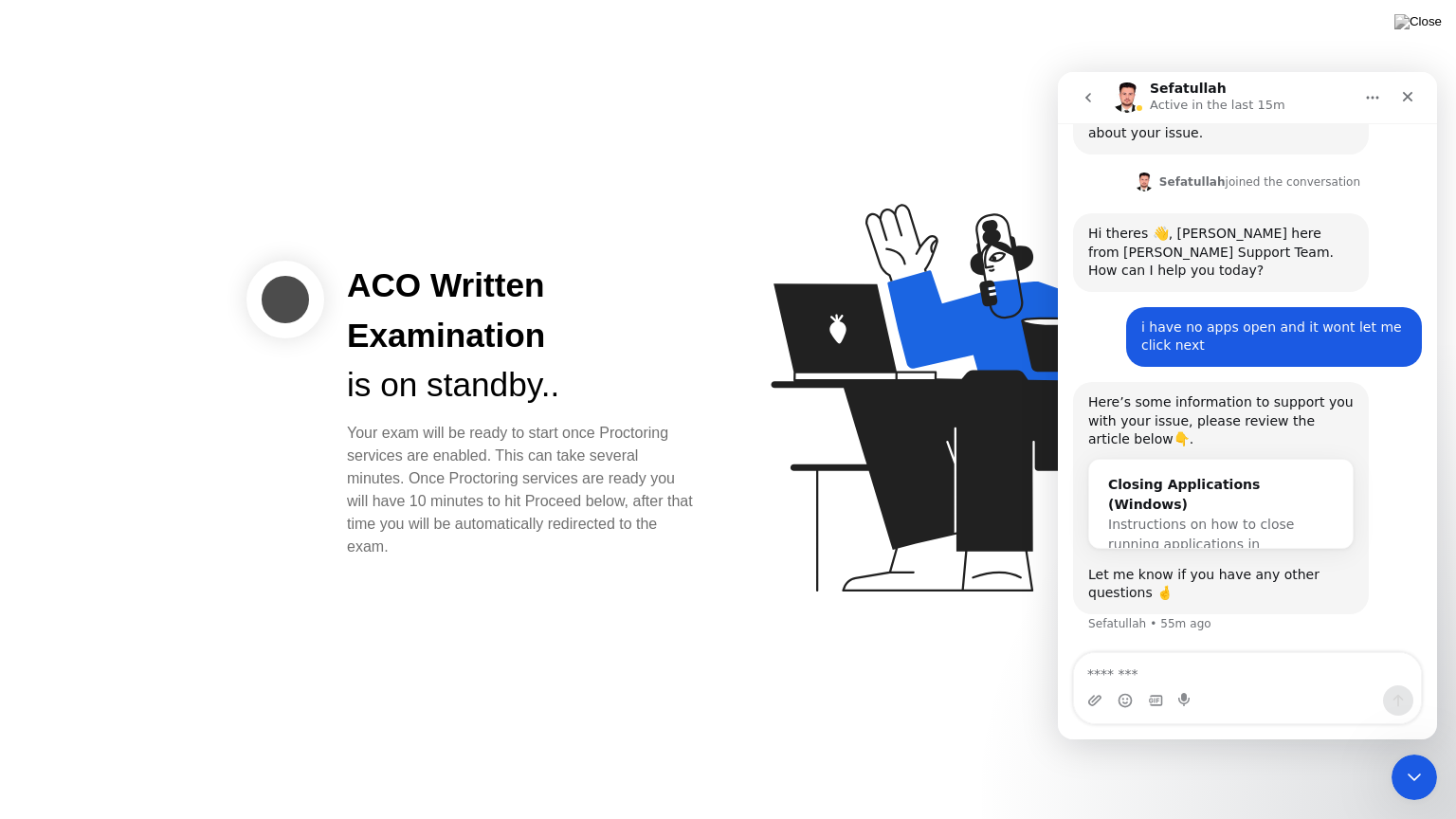
click at [1195, 662] on textarea "Message…" at bounding box center [1247, 668] width 347 height 32
type textarea "*"
type textarea "**********"
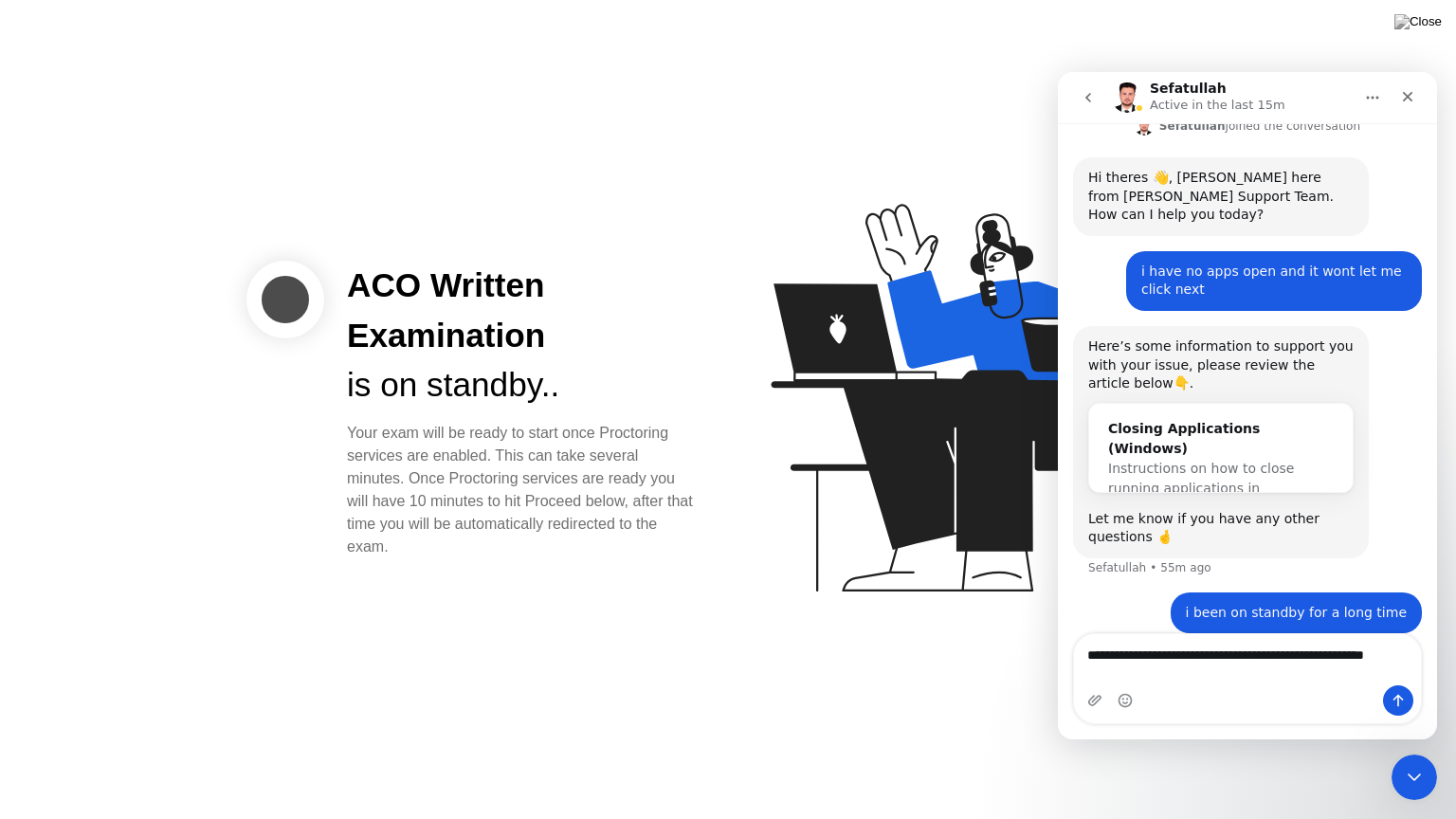
scroll to position [718, 0]
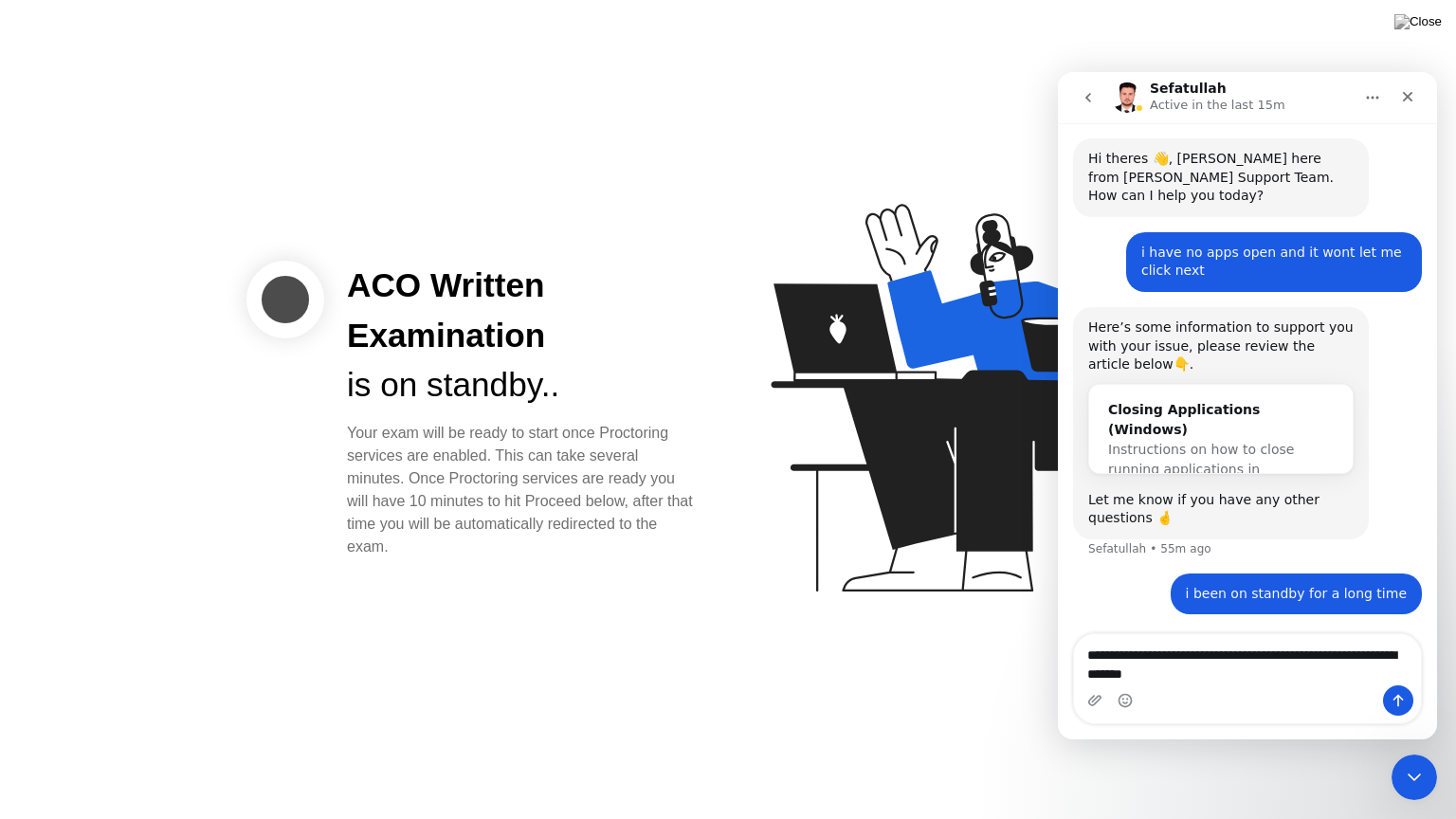
type textarea "**********"
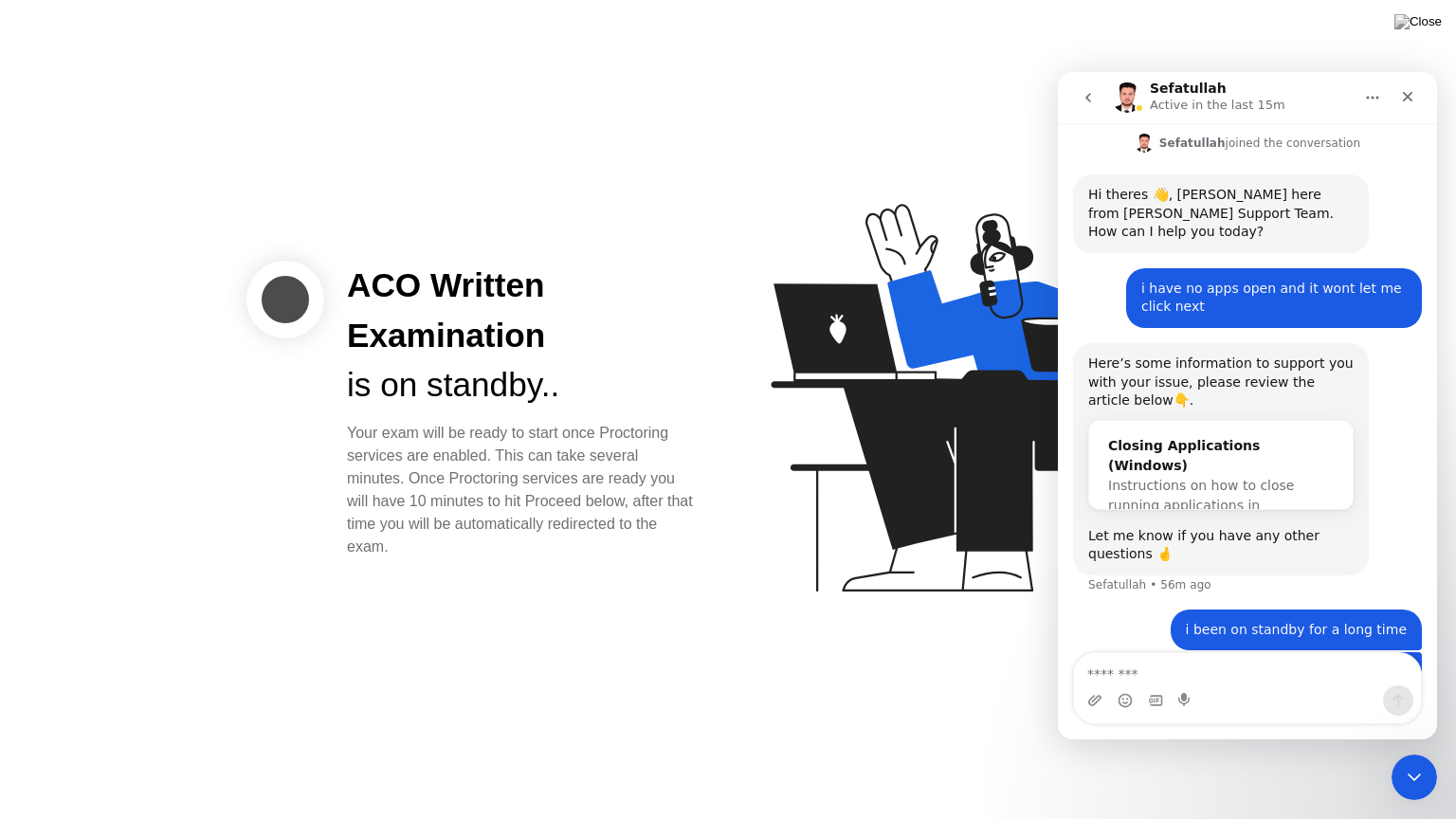
scroll to position [645, 0]
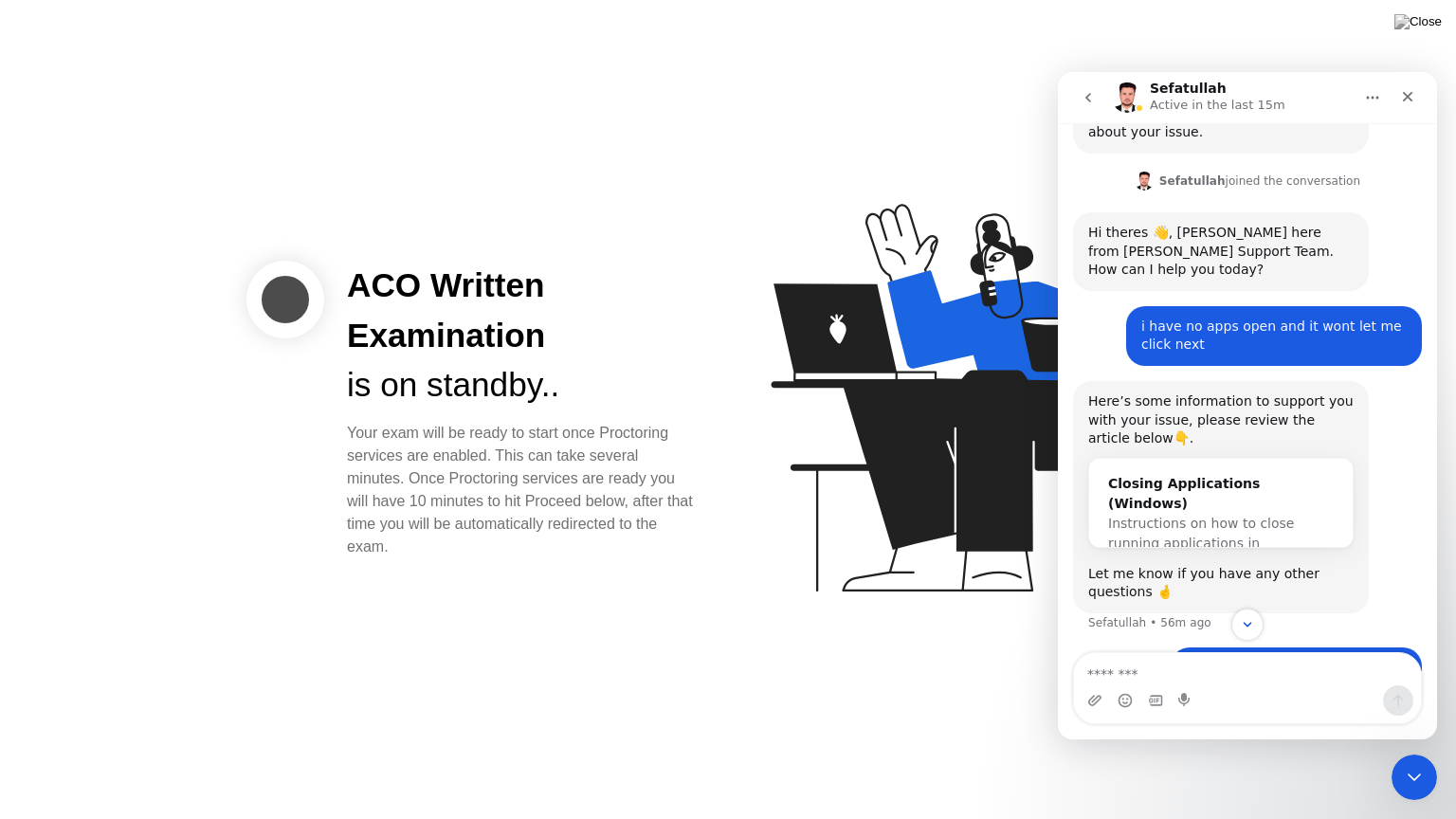
drag, startPoint x: 1339, startPoint y: 349, endPoint x: 1210, endPoint y: 348, distance: 129.0
click at [1210, 348] on div "i have no apps open and it wont let me click next" at bounding box center [1273, 336] width 265 height 37
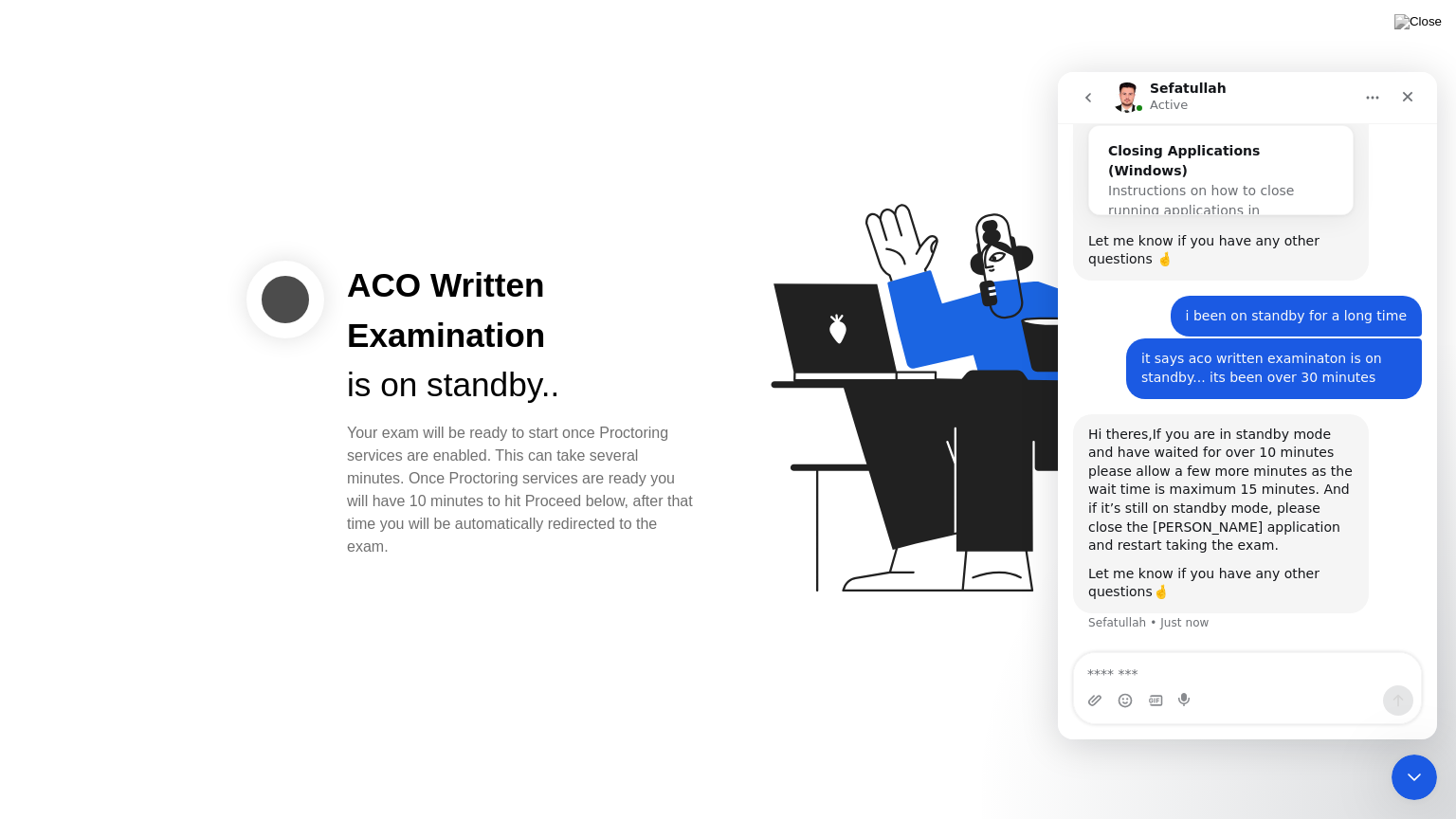
scroll to position [957, 0]
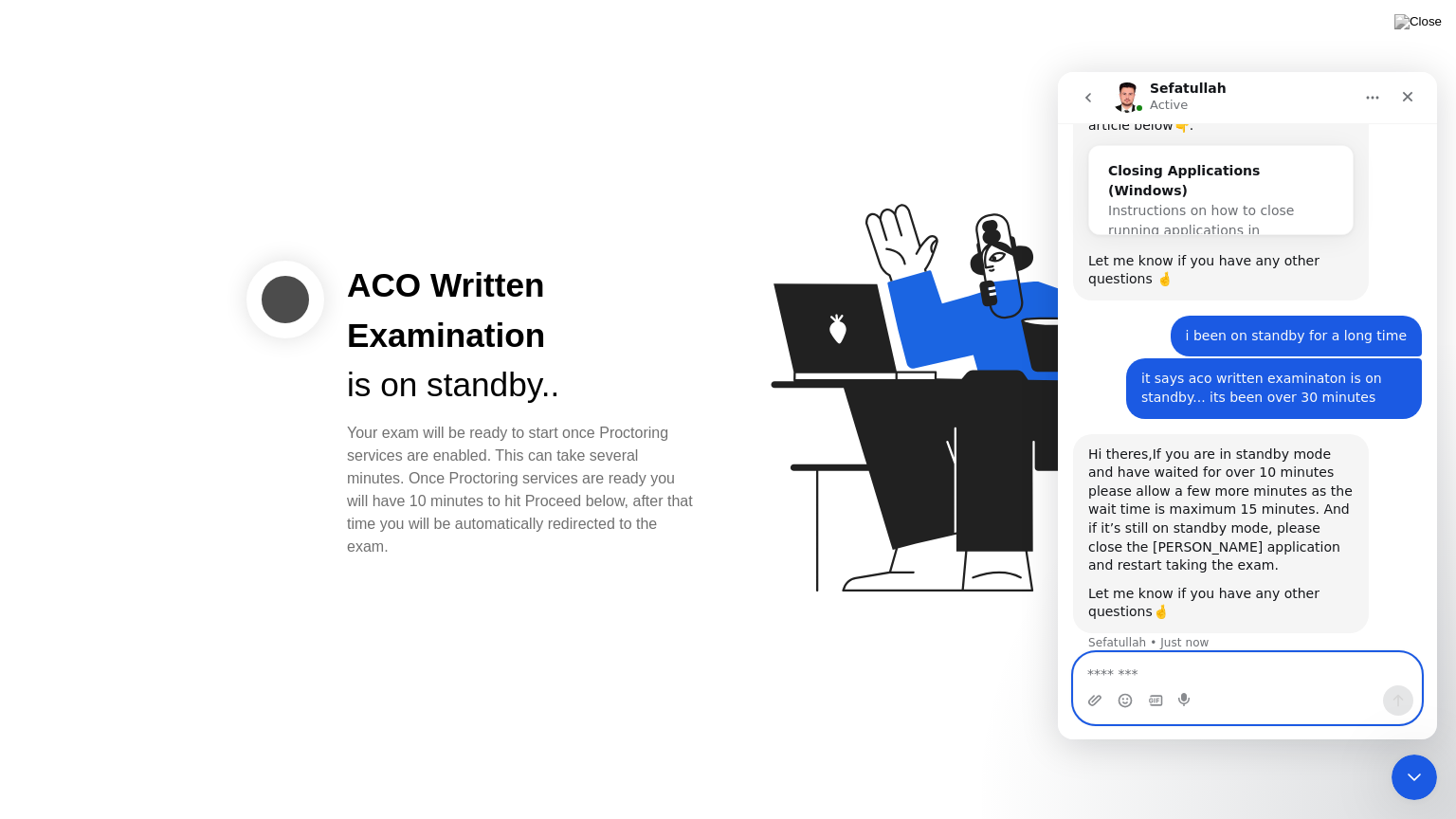
click at [1164, 678] on textarea "Message…" at bounding box center [1247, 668] width 347 height 32
type textarea "*********"
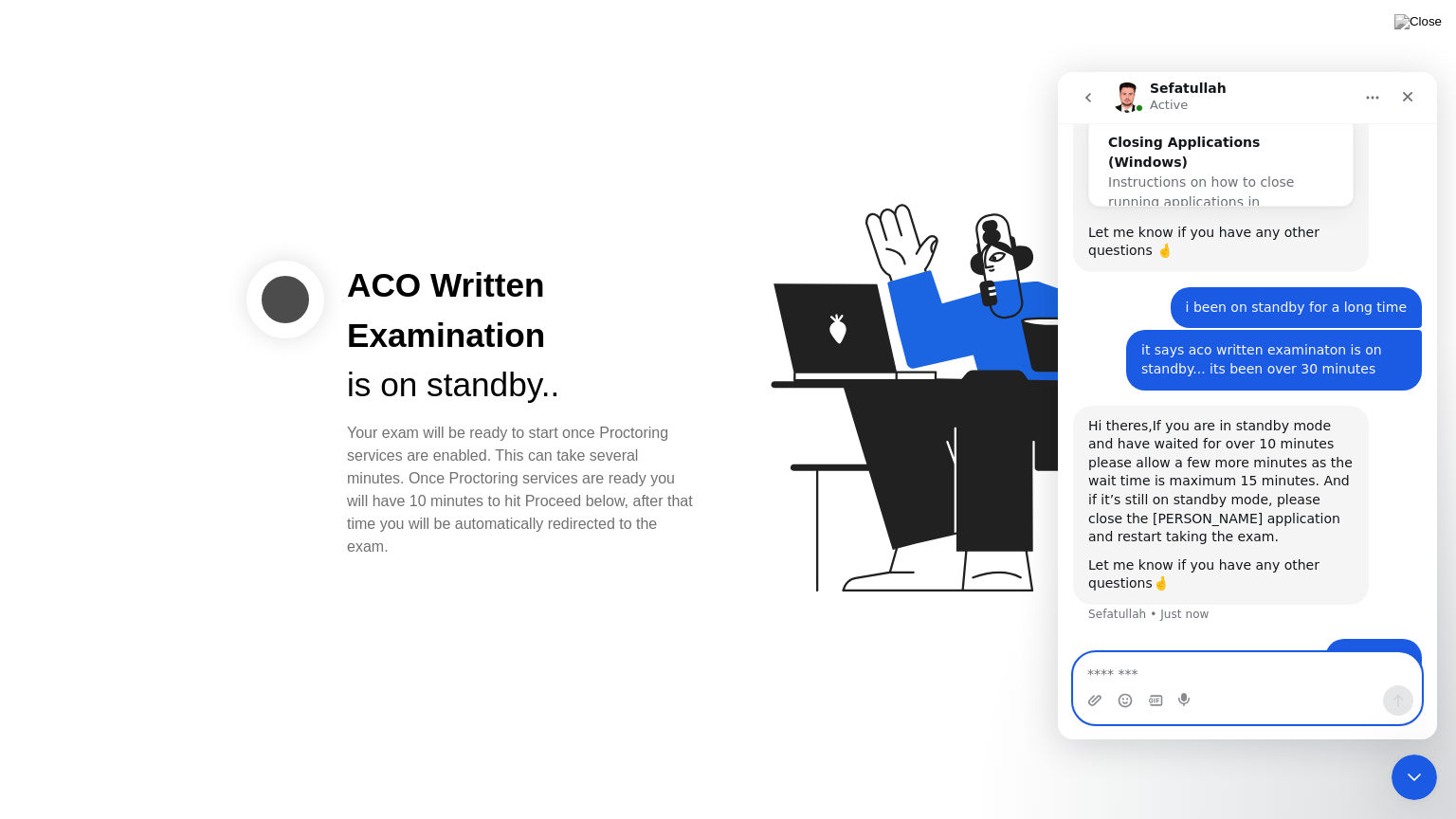
scroll to position [1014, 0]
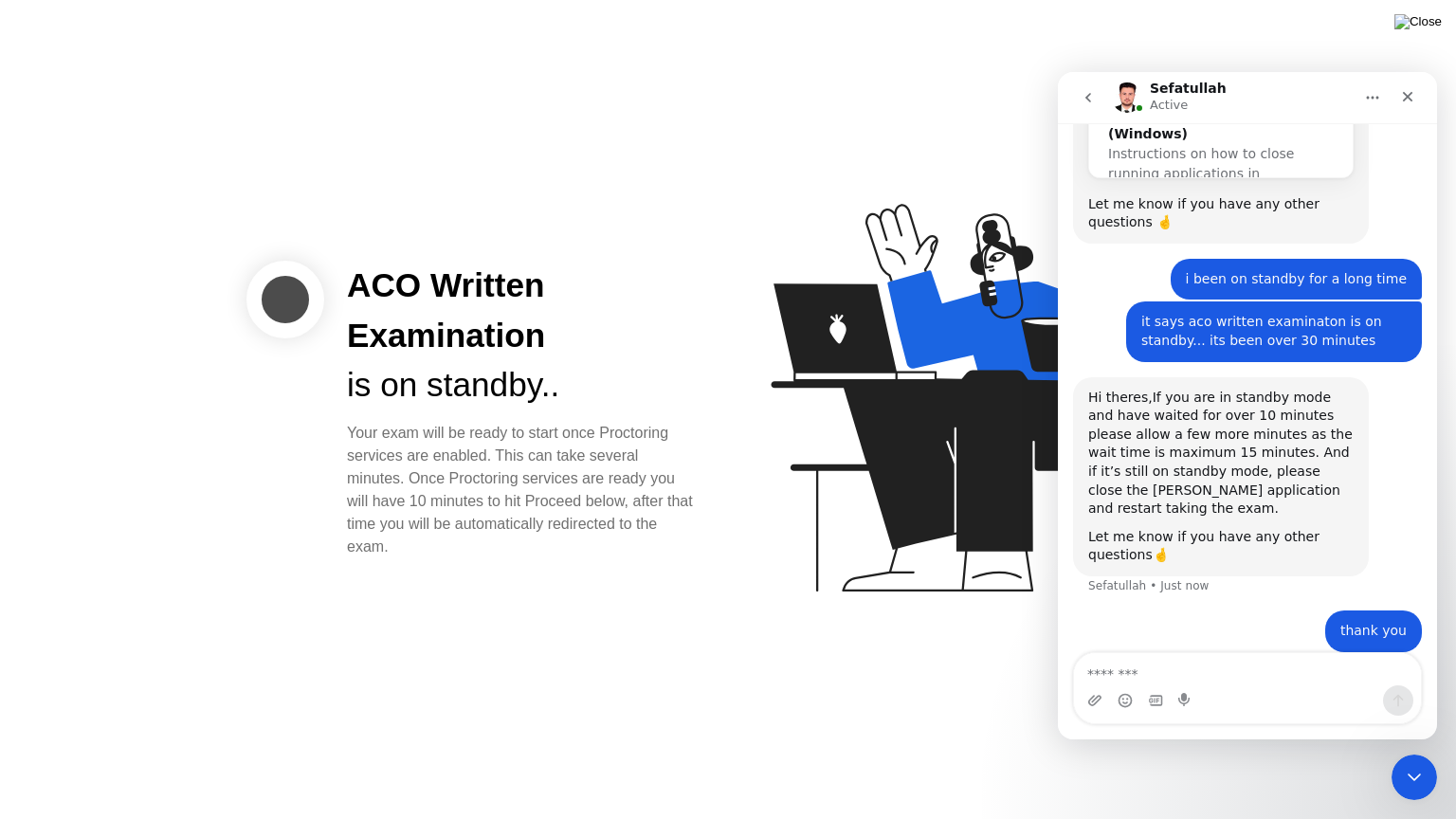
click at [1430, 29] on img at bounding box center [1418, 22] width 47 height 15
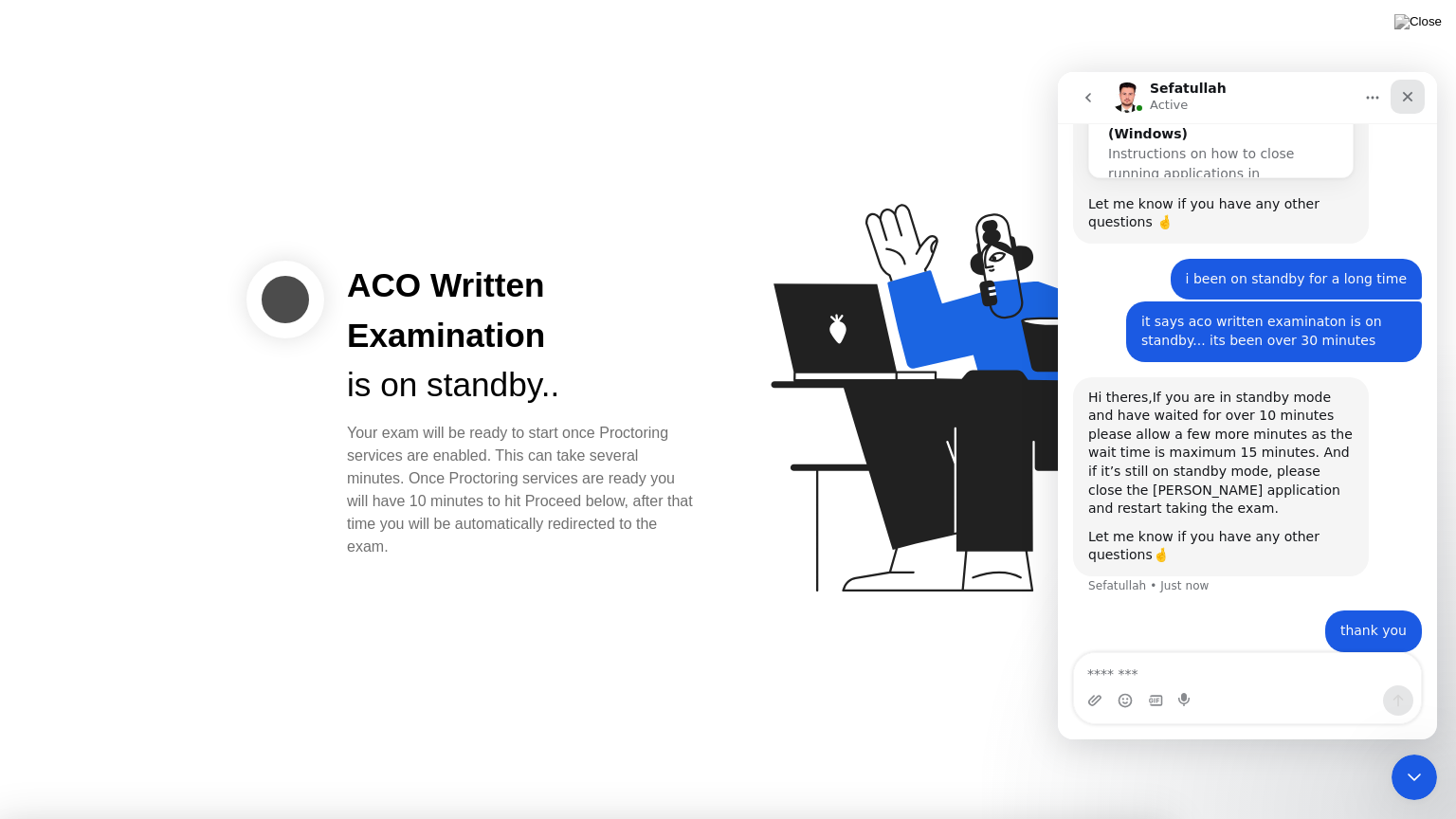
click at [1410, 108] on div "Close" at bounding box center [1407, 96] width 34 height 34
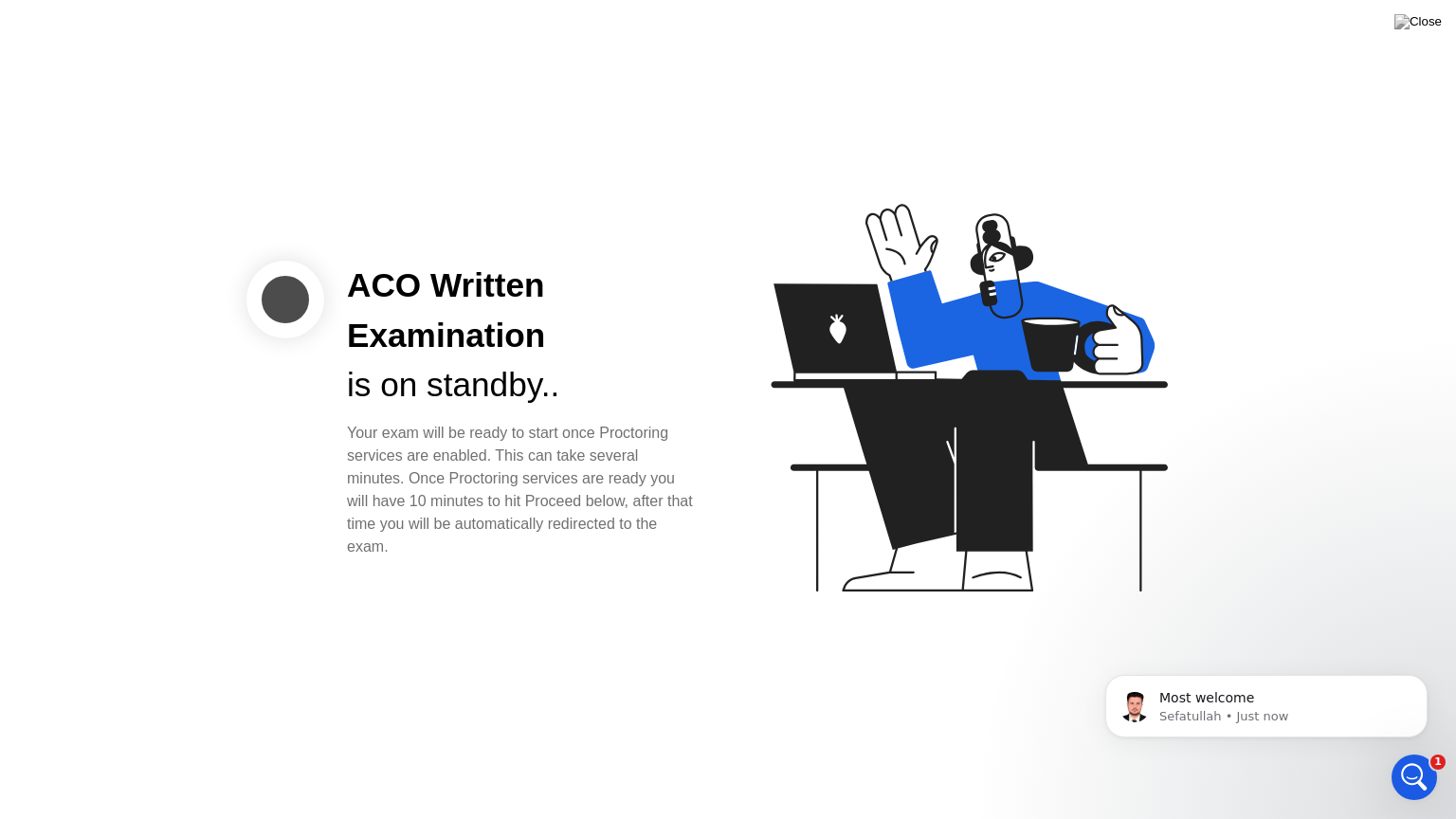
scroll to position [0, 0]
click at [1223, 705] on span "Most welcome" at bounding box center [1206, 697] width 95 height 15
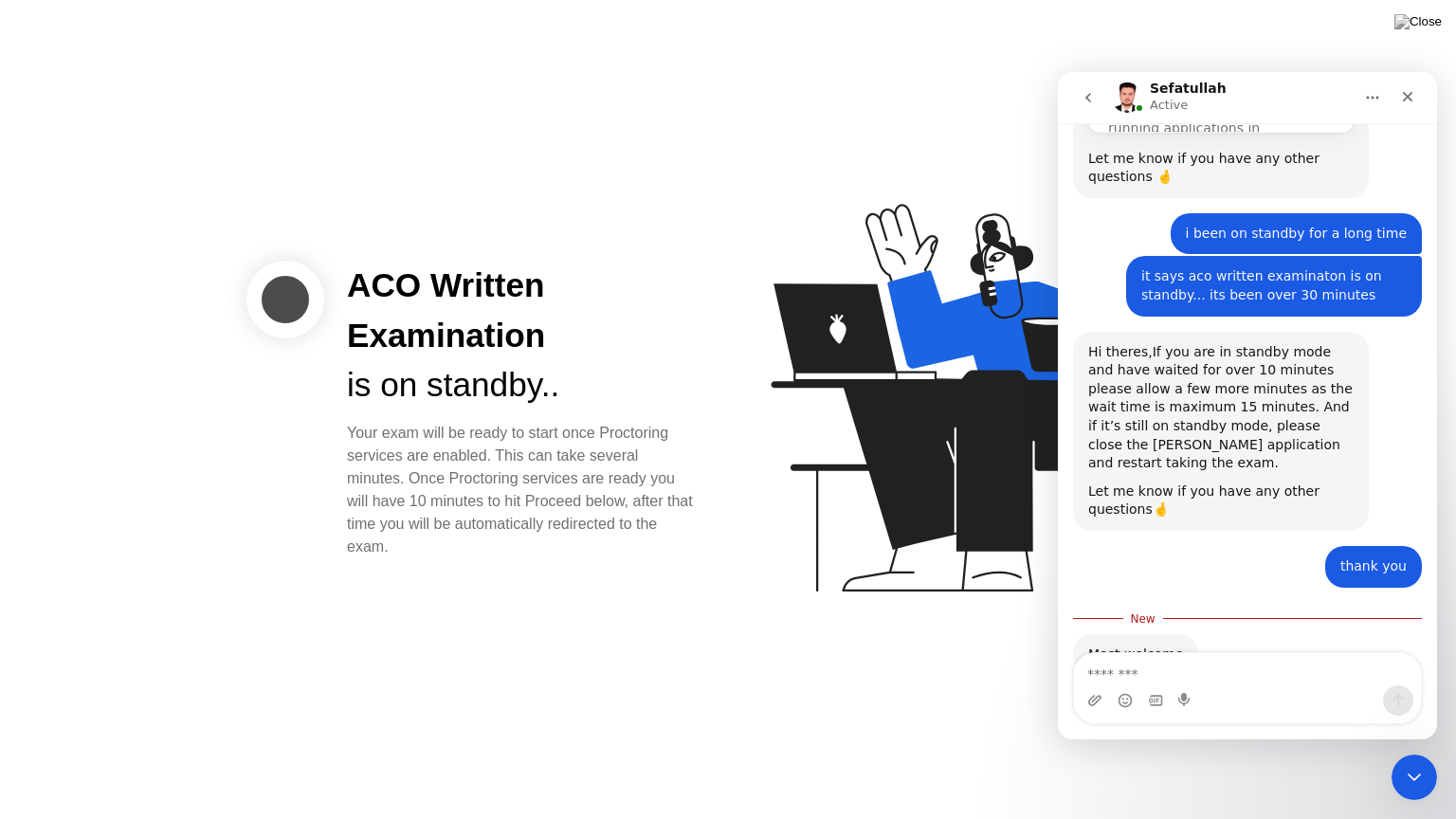
scroll to position [1007, 0]
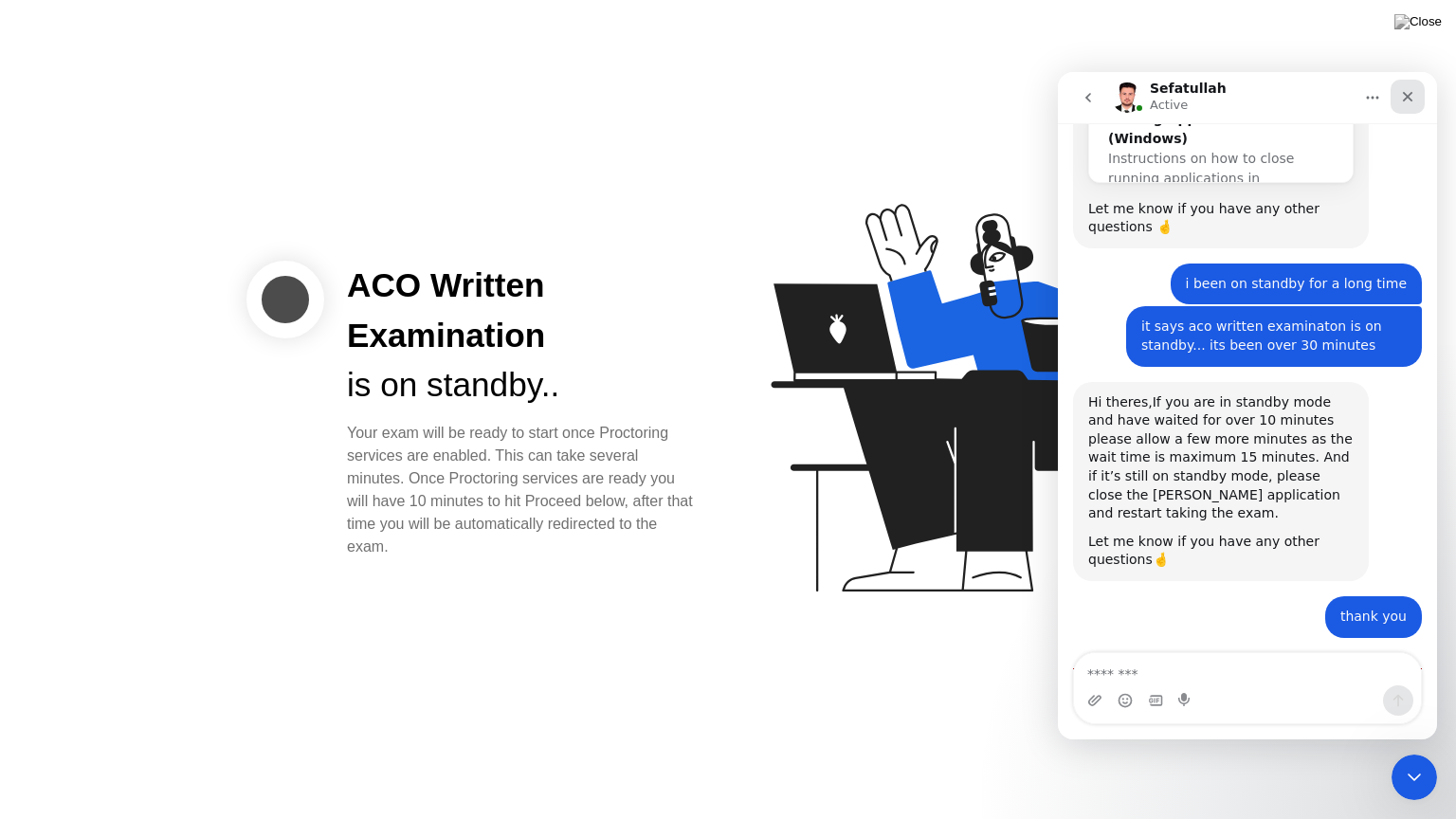
click at [1403, 99] on icon "Close" at bounding box center [1407, 96] width 15 height 15
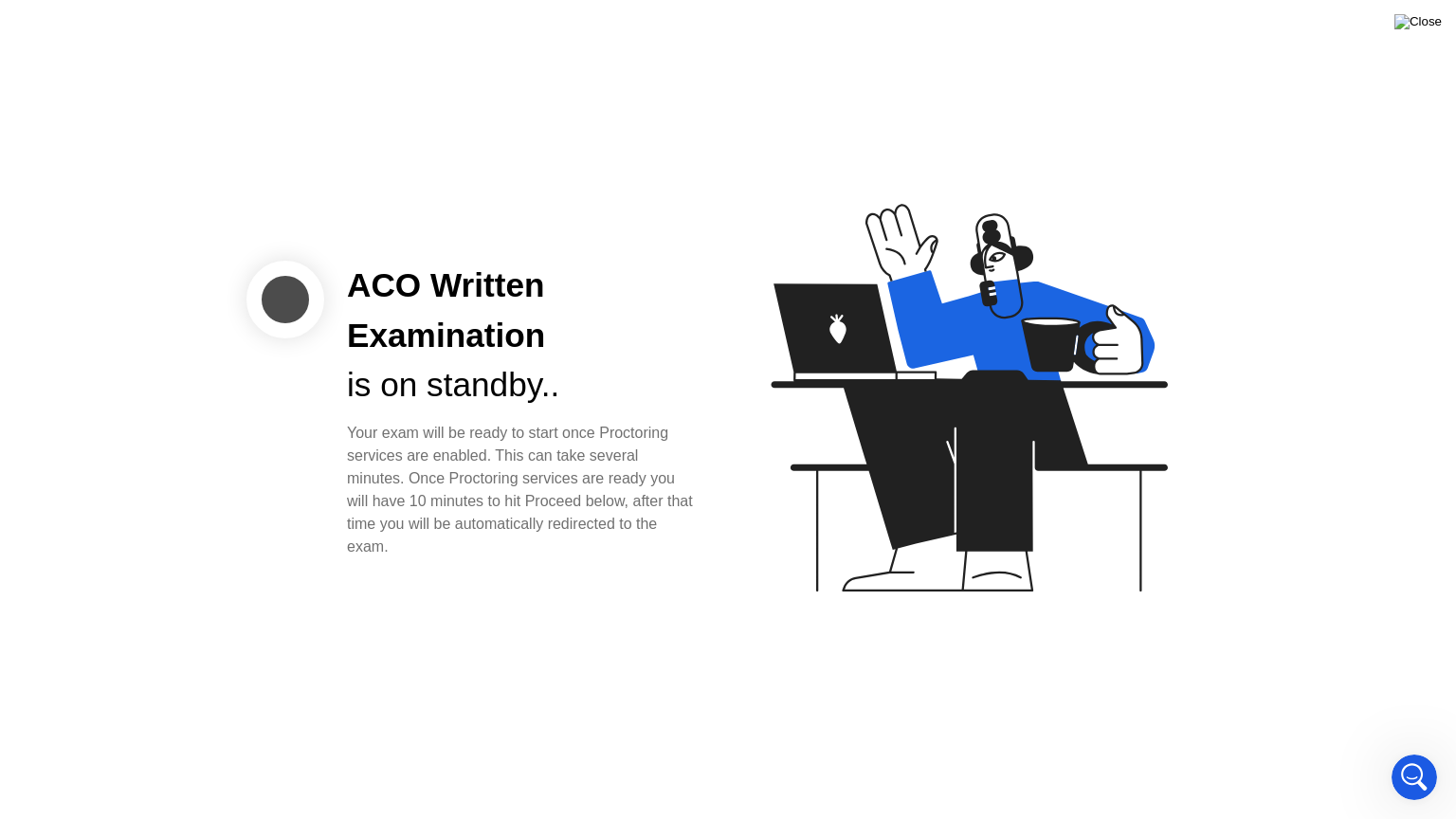
click at [1433, 26] on img at bounding box center [1418, 22] width 47 height 15
